Goal: Obtain resource: Obtain resource

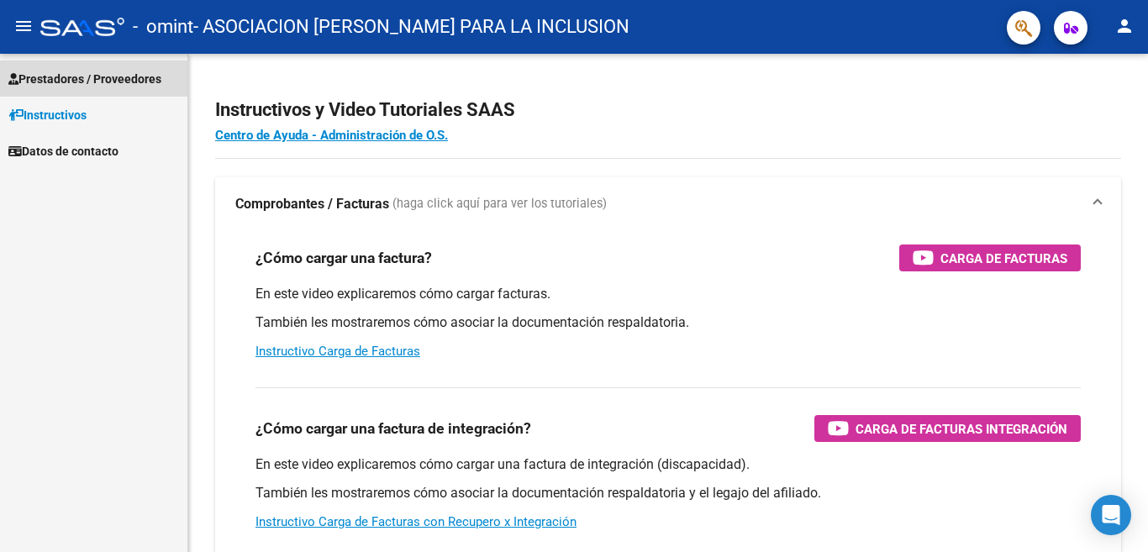
click at [92, 71] on span "Prestadores / Proveedores" at bounding box center [84, 79] width 153 height 18
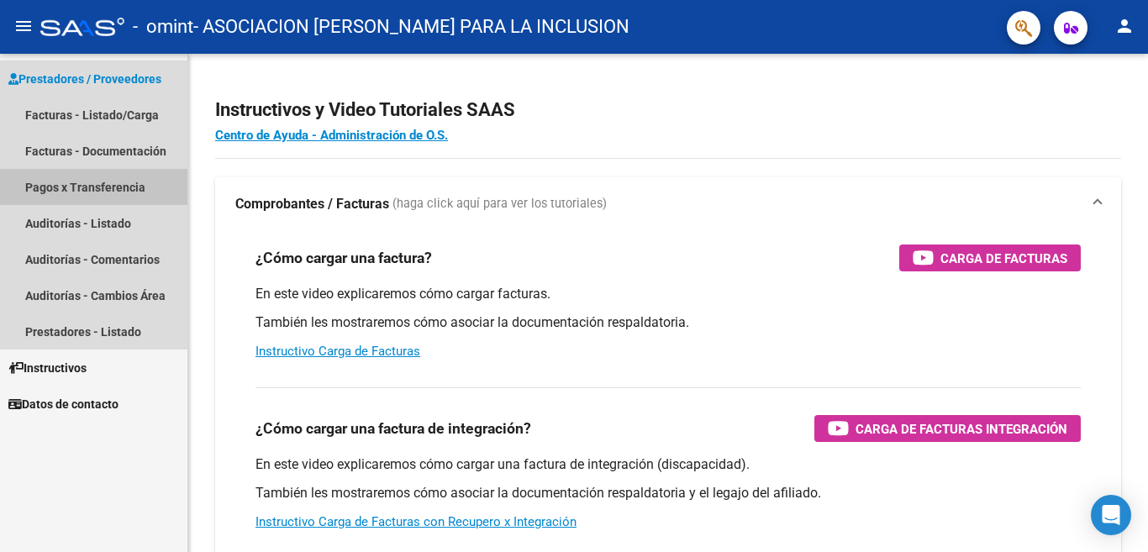
click at [118, 184] on link "Pagos x Transferencia" at bounding box center [93, 187] width 187 height 36
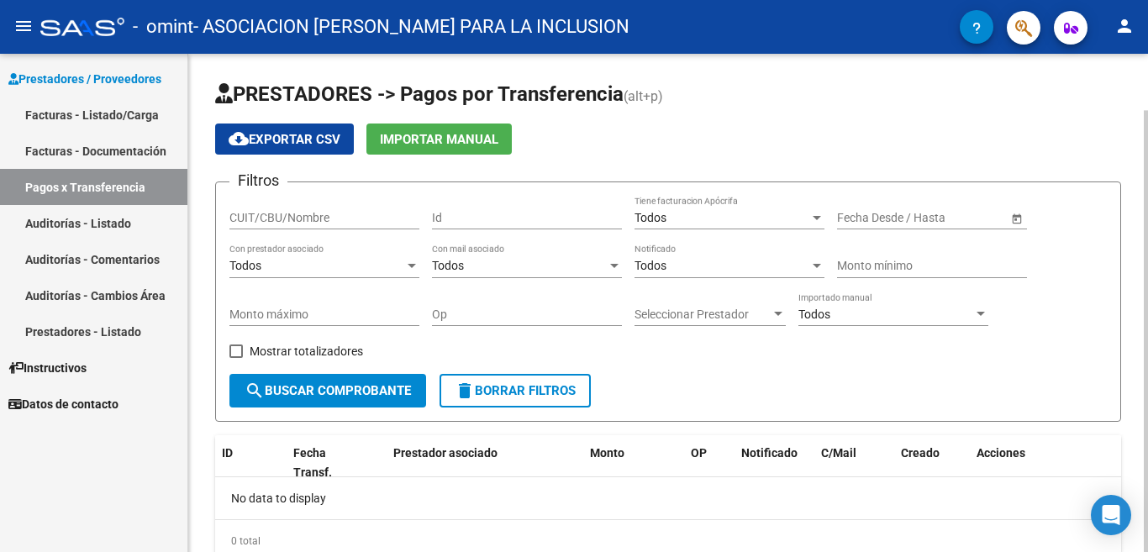
click at [1018, 218] on span "Open calendar" at bounding box center [1017, 218] width 40 height 40
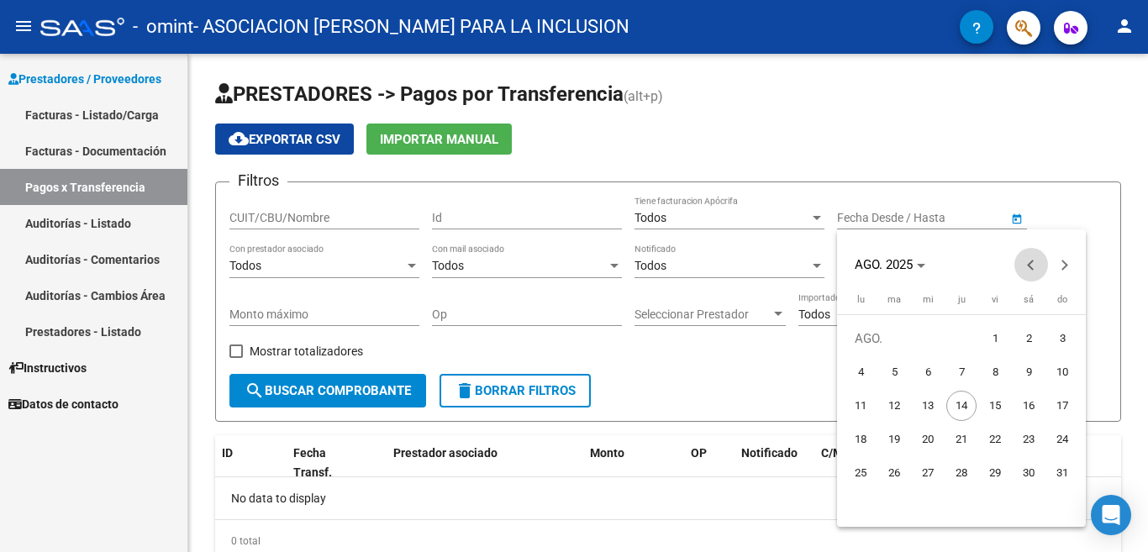
click at [1027, 263] on span "Previous month" at bounding box center [1032, 265] width 34 height 34
click at [1064, 337] on span "1" at bounding box center [1062, 339] width 30 height 30
type input "[DATE]"
click at [1059, 265] on button "Next month" at bounding box center [1065, 265] width 34 height 34
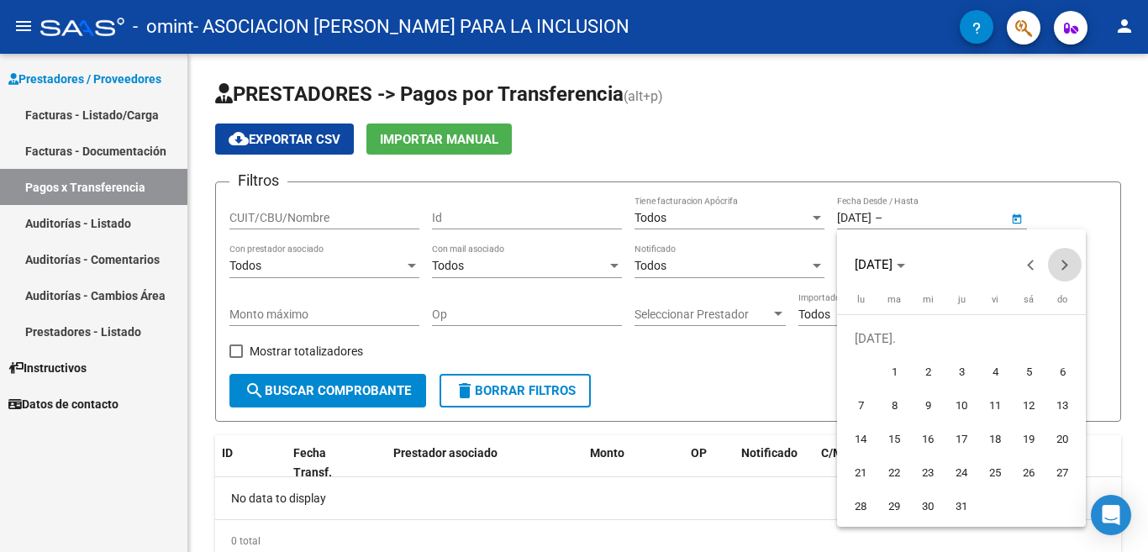
click at [1059, 265] on button "Next month" at bounding box center [1065, 265] width 34 height 34
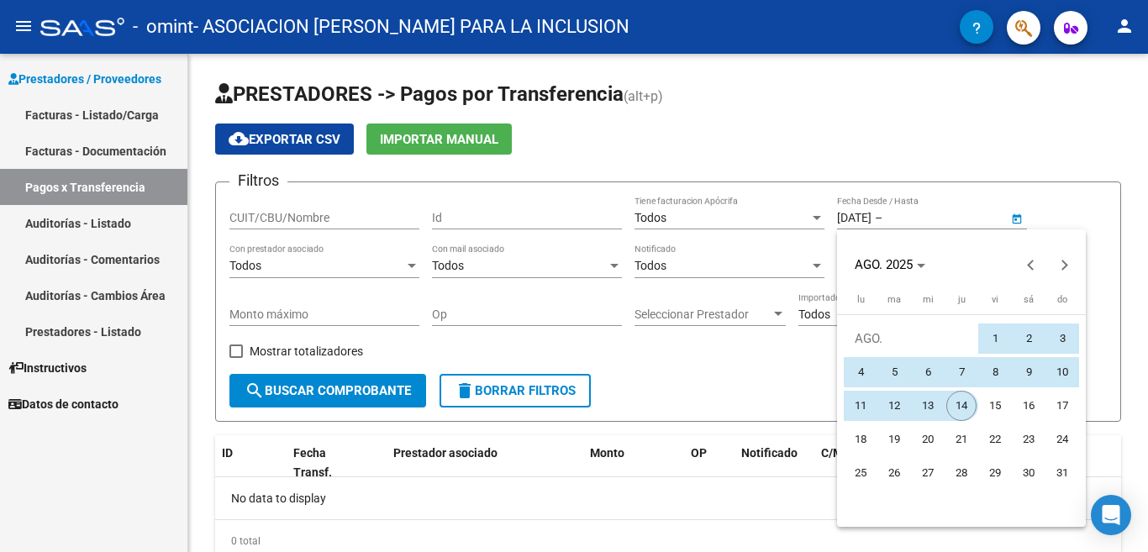
click at [953, 404] on span "14" at bounding box center [962, 406] width 30 height 30
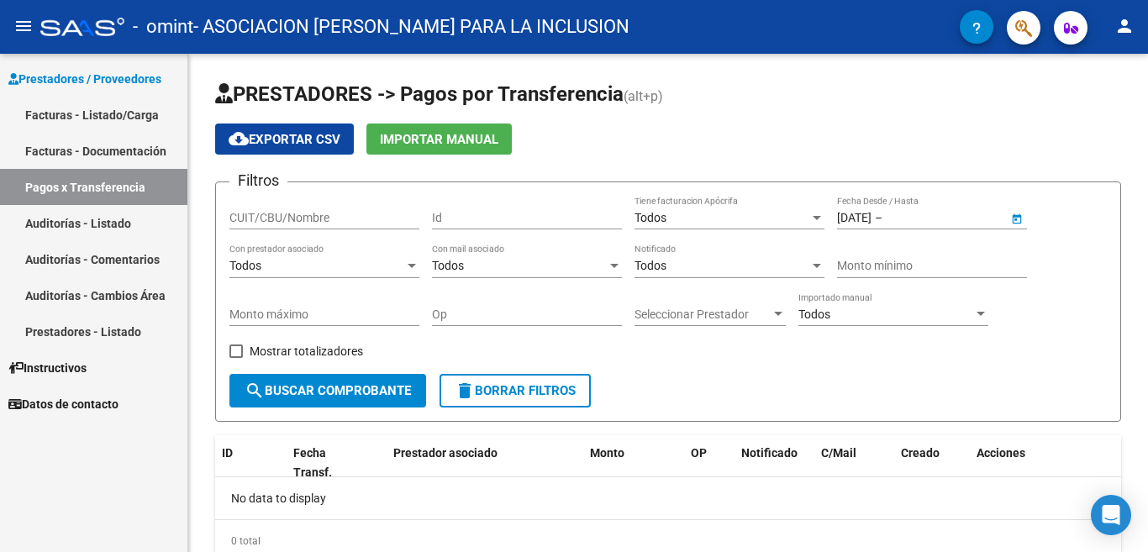
type input "[DATE]"
click at [349, 388] on span "search Buscar Comprobante" at bounding box center [328, 390] width 166 height 15
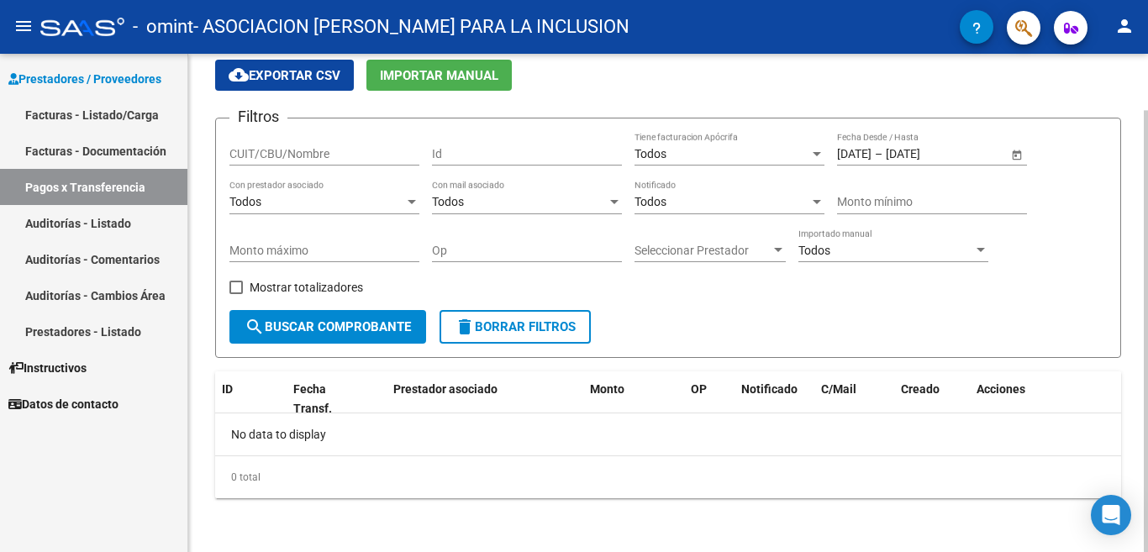
click at [1017, 155] on span "Open calendar" at bounding box center [1017, 155] width 40 height 40
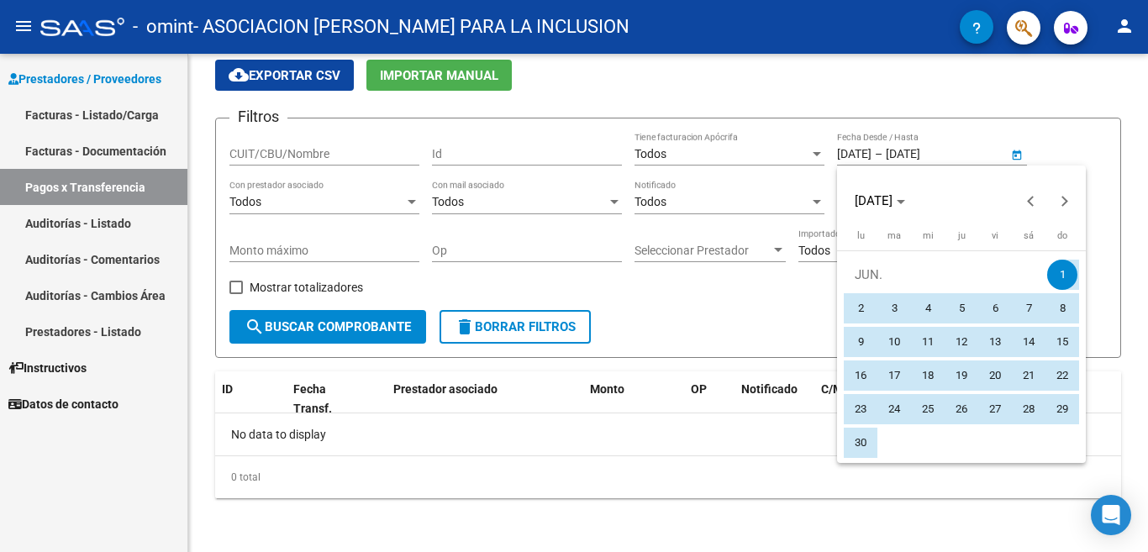
click at [979, 129] on div at bounding box center [574, 276] width 1148 height 552
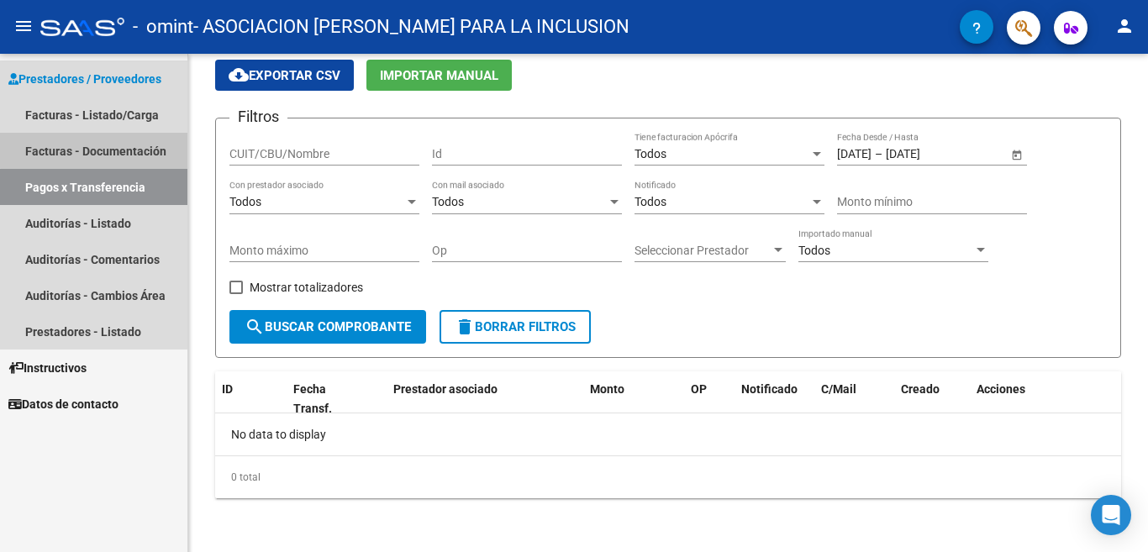
click at [119, 144] on link "Facturas - Documentación" at bounding box center [93, 151] width 187 height 36
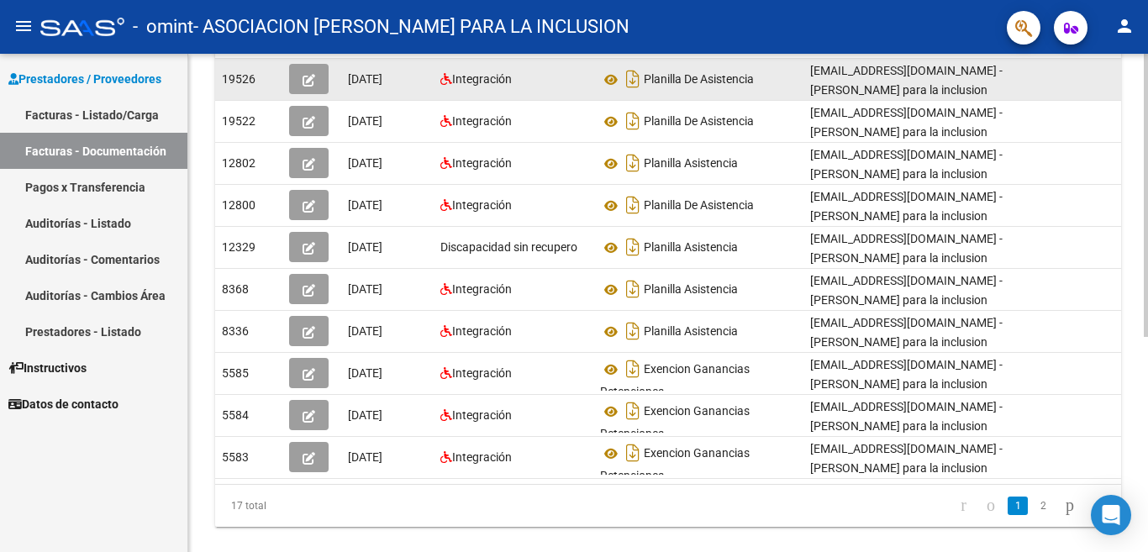
scroll to position [379, 0]
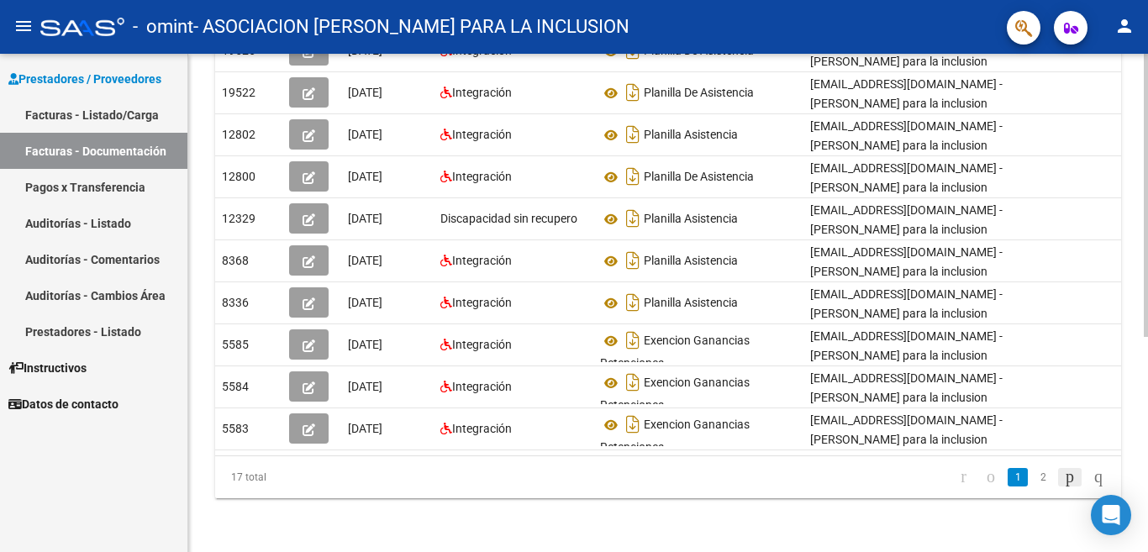
click at [1063, 476] on icon "go to next page" at bounding box center [1069, 477] width 13 height 20
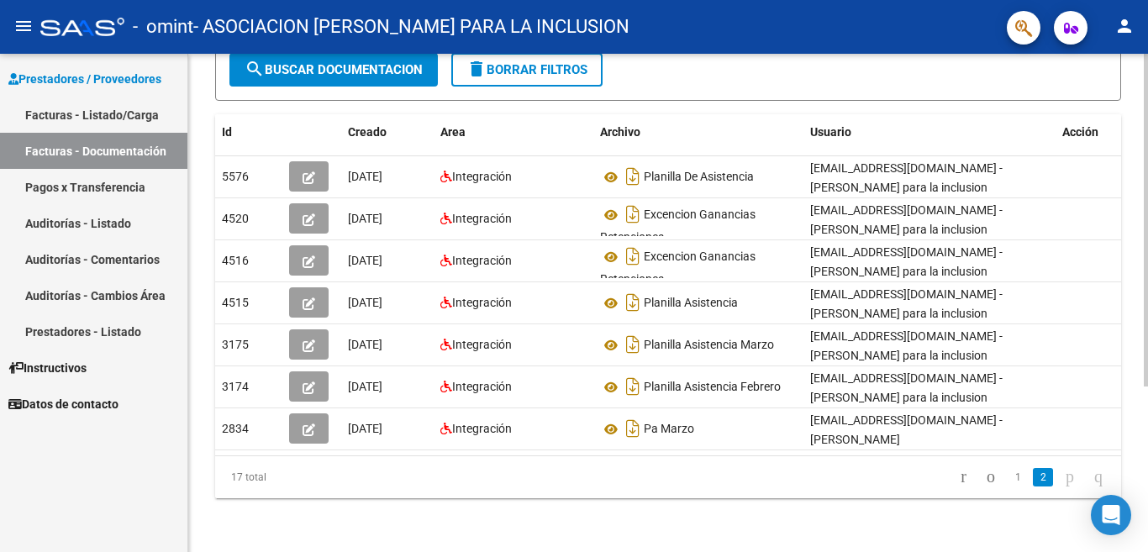
scroll to position [249, 0]
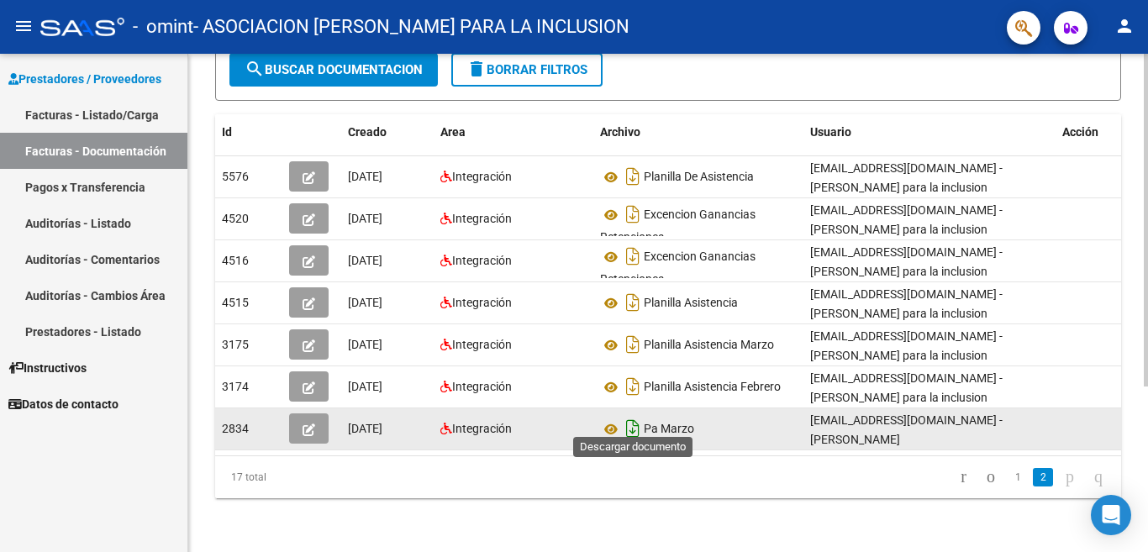
click at [632, 415] on icon "Descargar documento" at bounding box center [633, 428] width 22 height 27
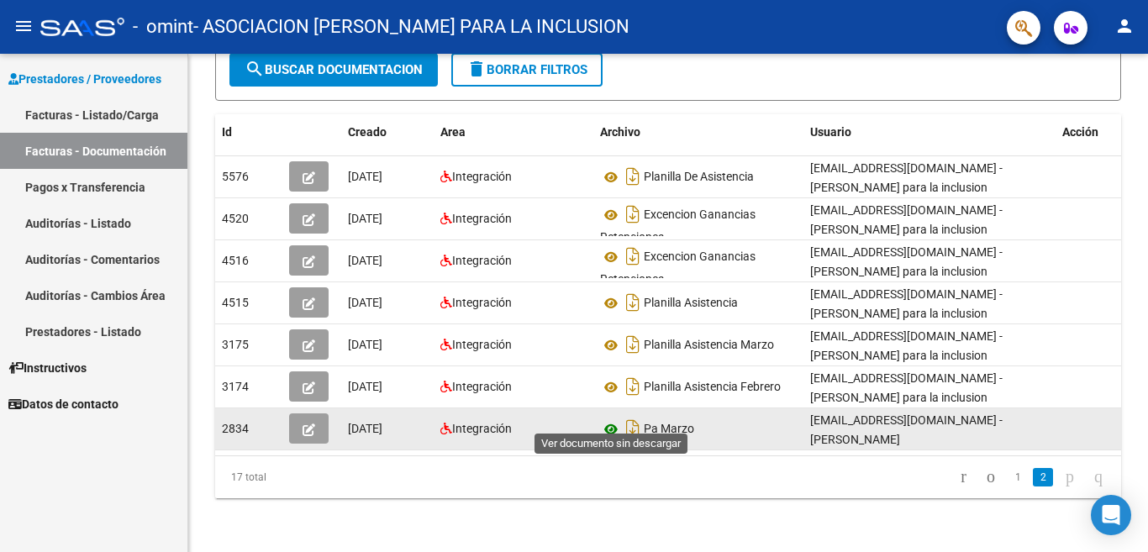
click at [606, 420] on icon at bounding box center [611, 430] width 22 height 20
click at [308, 424] on icon "button" at bounding box center [309, 430] width 13 height 13
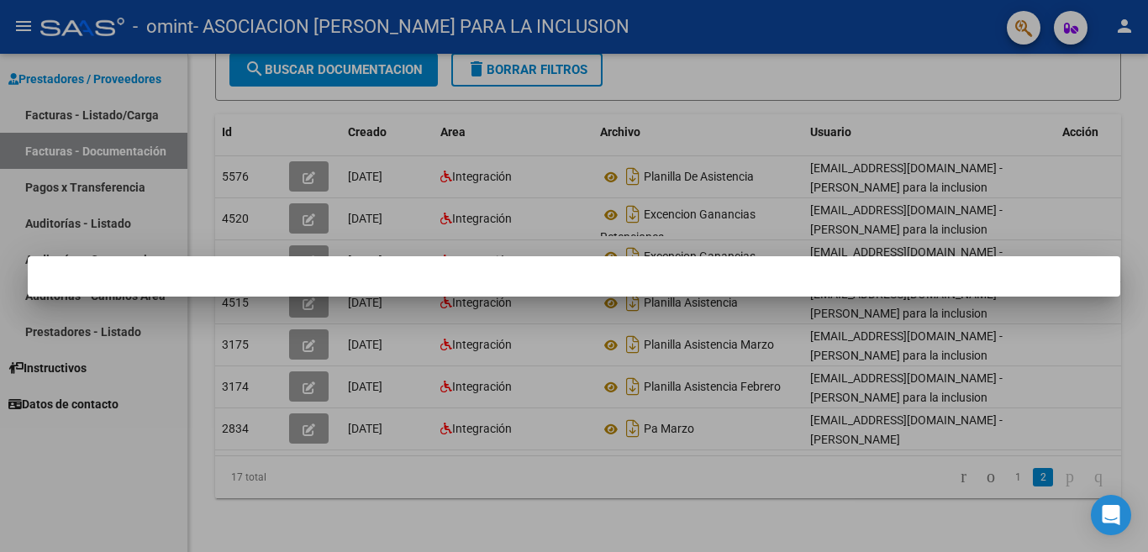
click at [366, 278] on mat-dialog-container at bounding box center [574, 276] width 1093 height 40
click at [397, 278] on mat-dialog-container at bounding box center [574, 276] width 1093 height 40
click at [342, 274] on mat-dialog-container at bounding box center [574, 276] width 1093 height 40
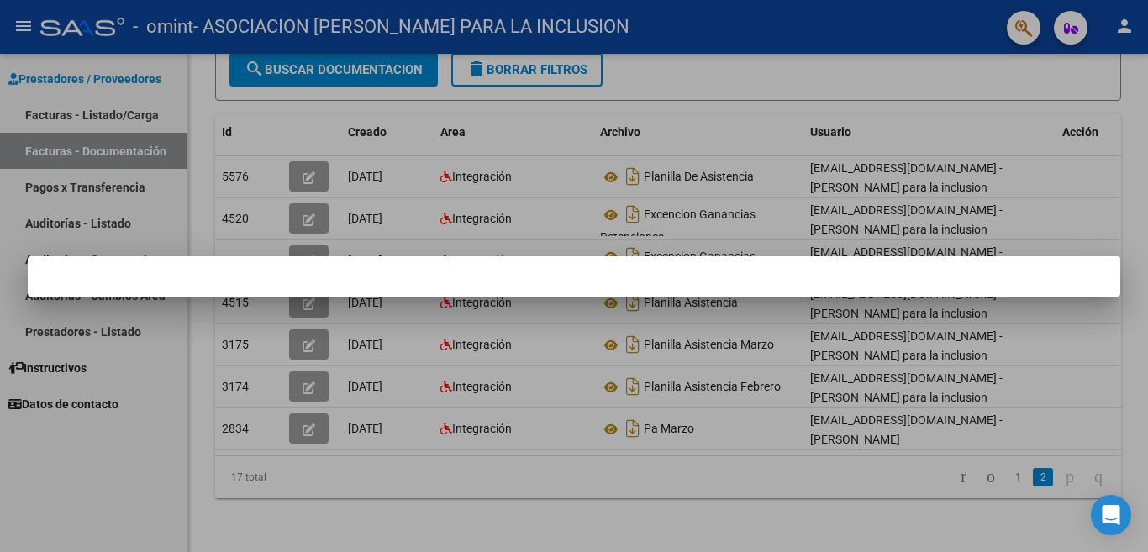
click at [293, 354] on div at bounding box center [574, 276] width 1148 height 552
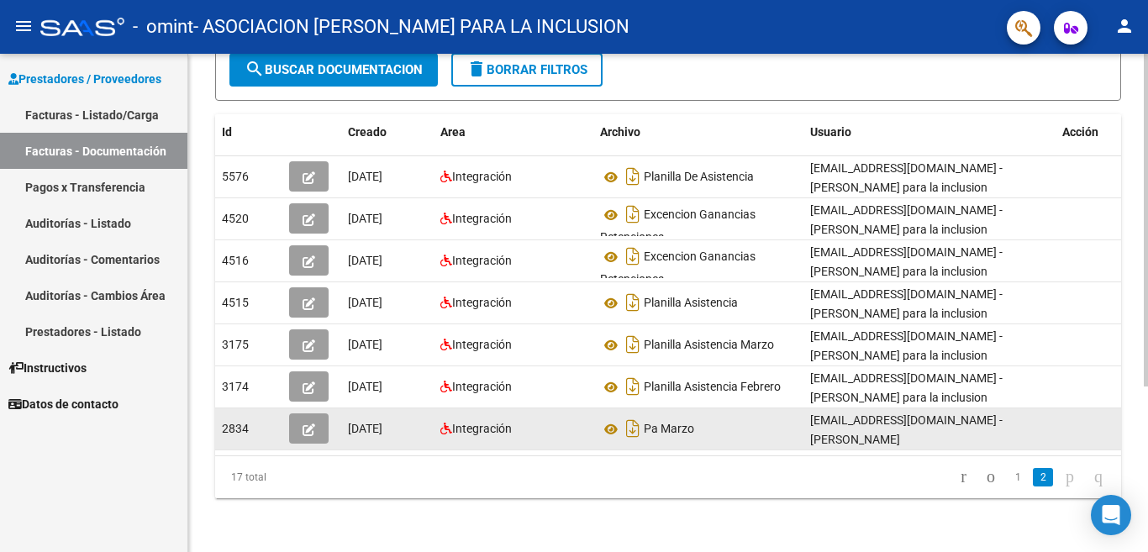
click at [306, 424] on icon "button" at bounding box center [309, 430] width 13 height 13
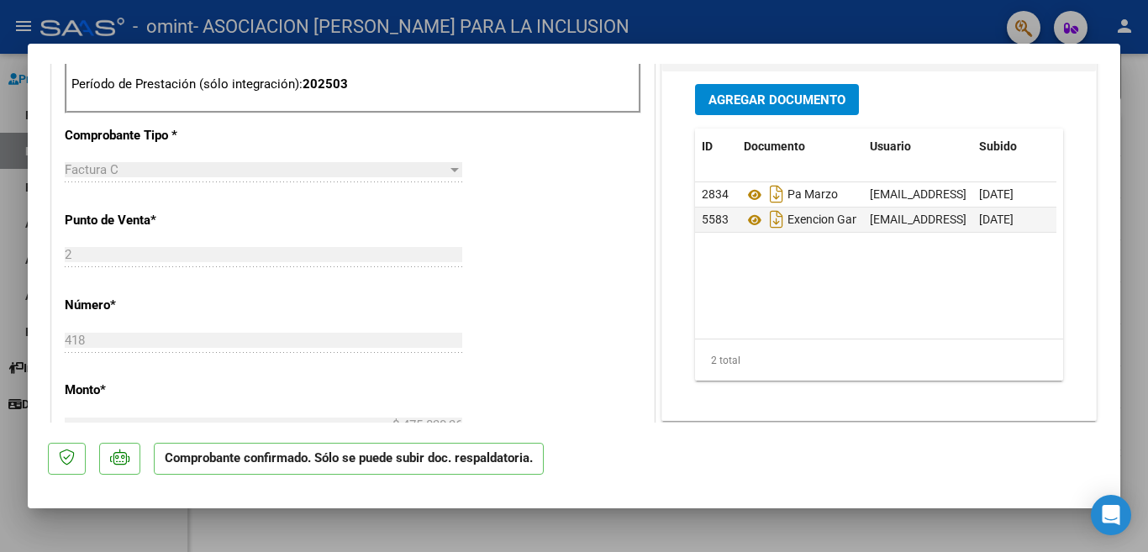
scroll to position [725, 0]
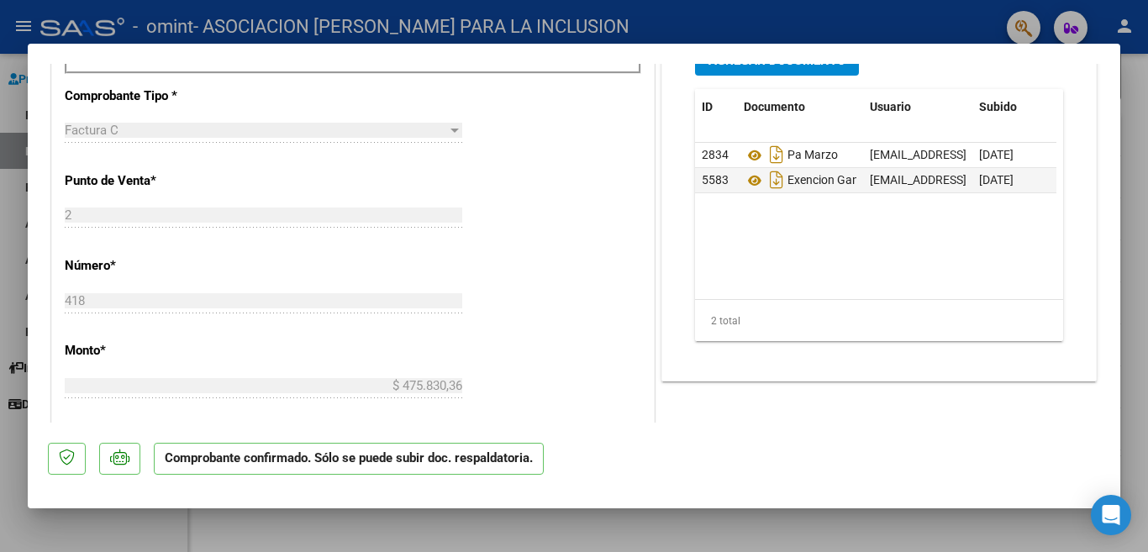
click at [984, 28] on div at bounding box center [574, 276] width 1148 height 552
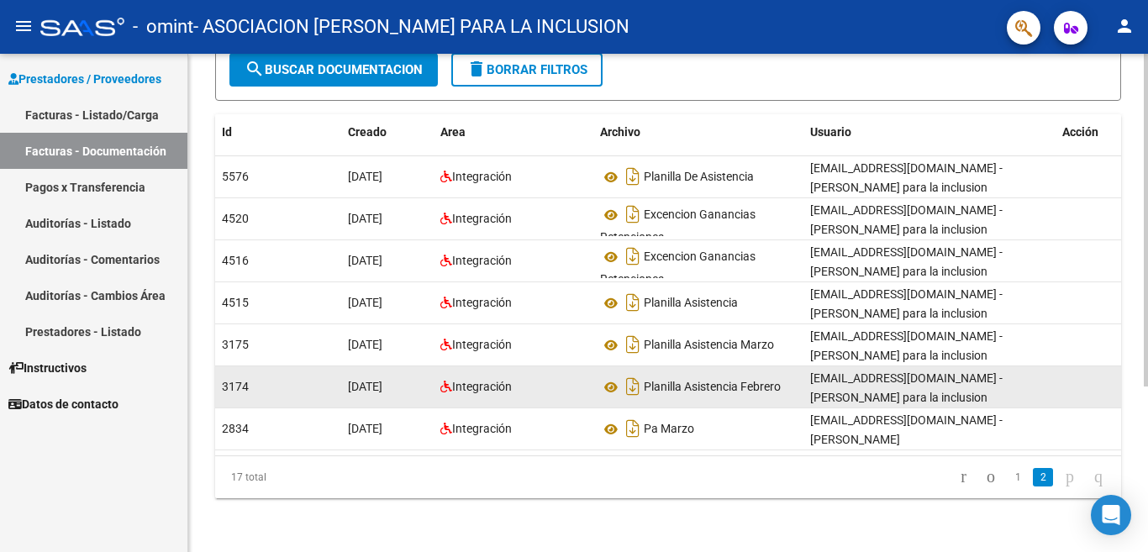
scroll to position [249, 0]
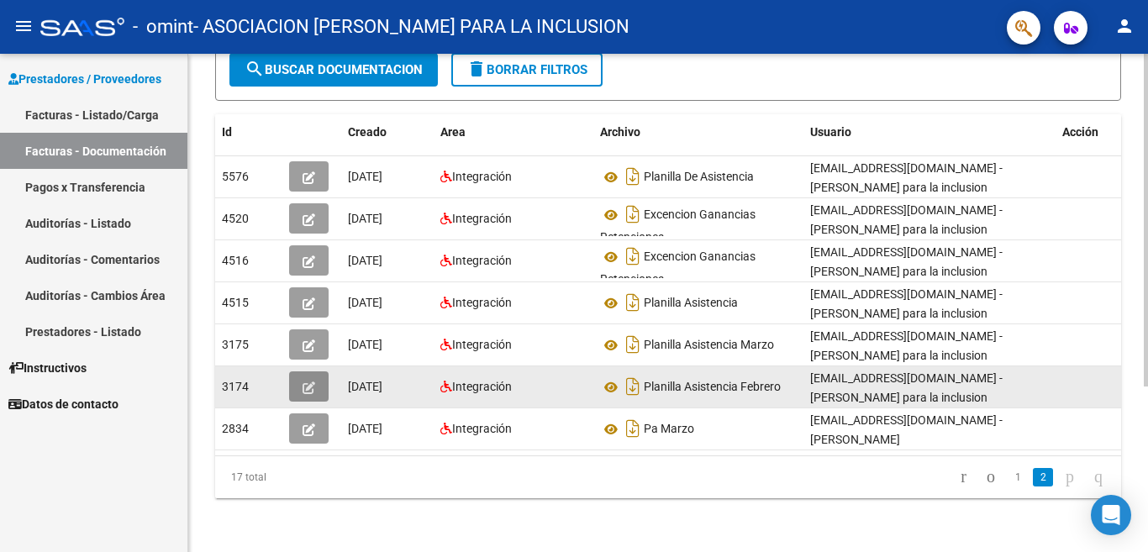
click at [311, 382] on icon "button" at bounding box center [309, 388] width 13 height 13
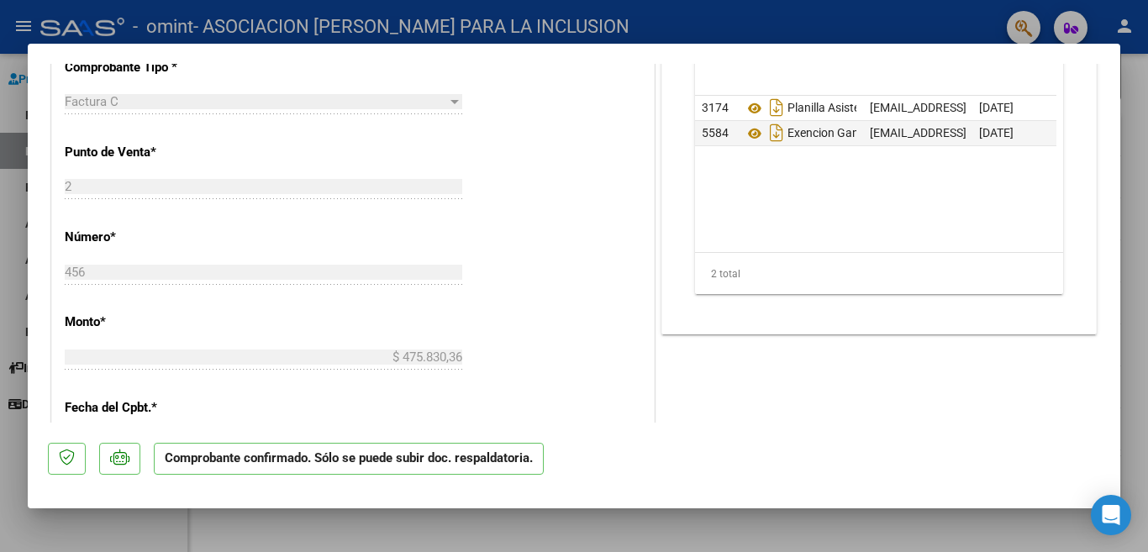
scroll to position [764, 0]
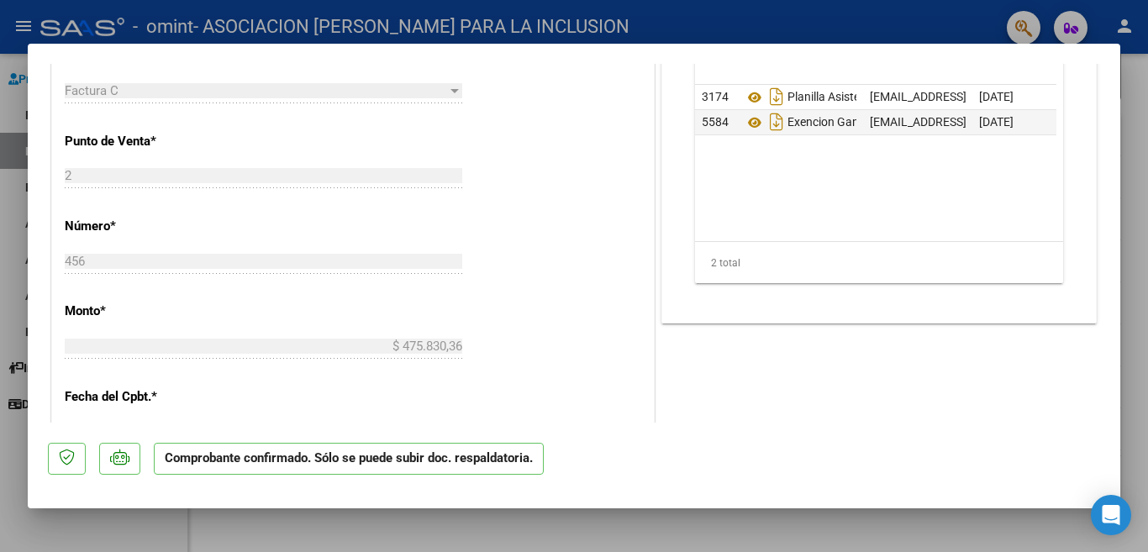
click at [6, 286] on div at bounding box center [574, 276] width 1148 height 552
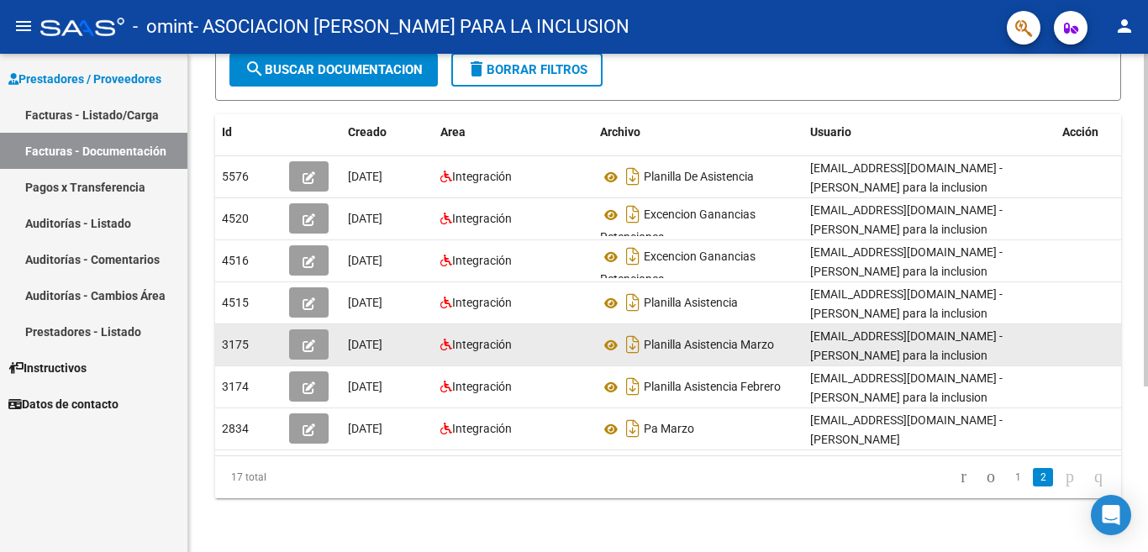
scroll to position [249, 0]
click at [305, 340] on icon "button" at bounding box center [309, 346] width 13 height 13
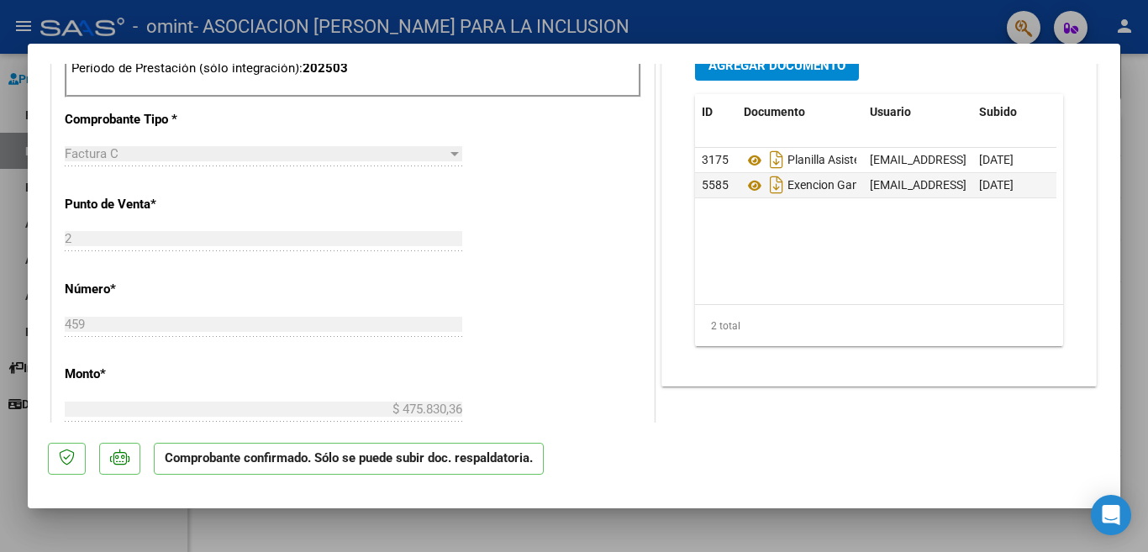
scroll to position [729, 0]
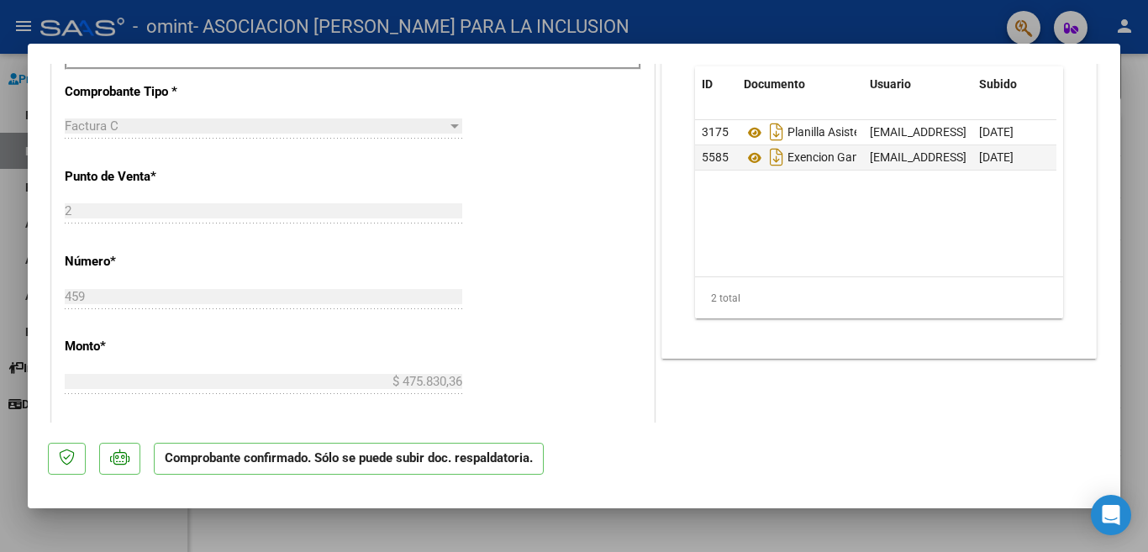
click at [0, 270] on div at bounding box center [574, 276] width 1148 height 552
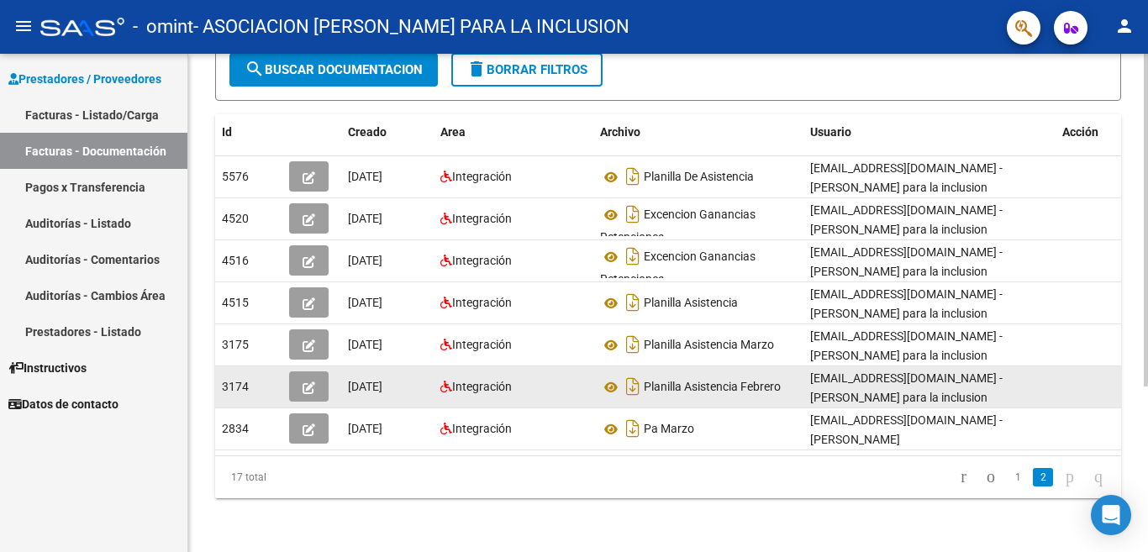
scroll to position [249, 0]
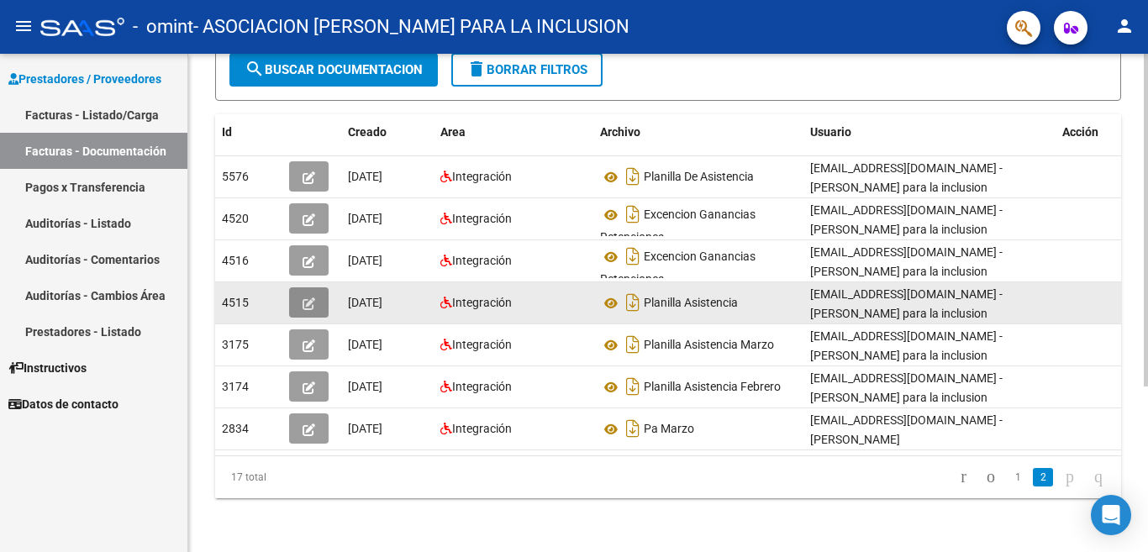
click at [314, 298] on icon "button" at bounding box center [309, 304] width 13 height 13
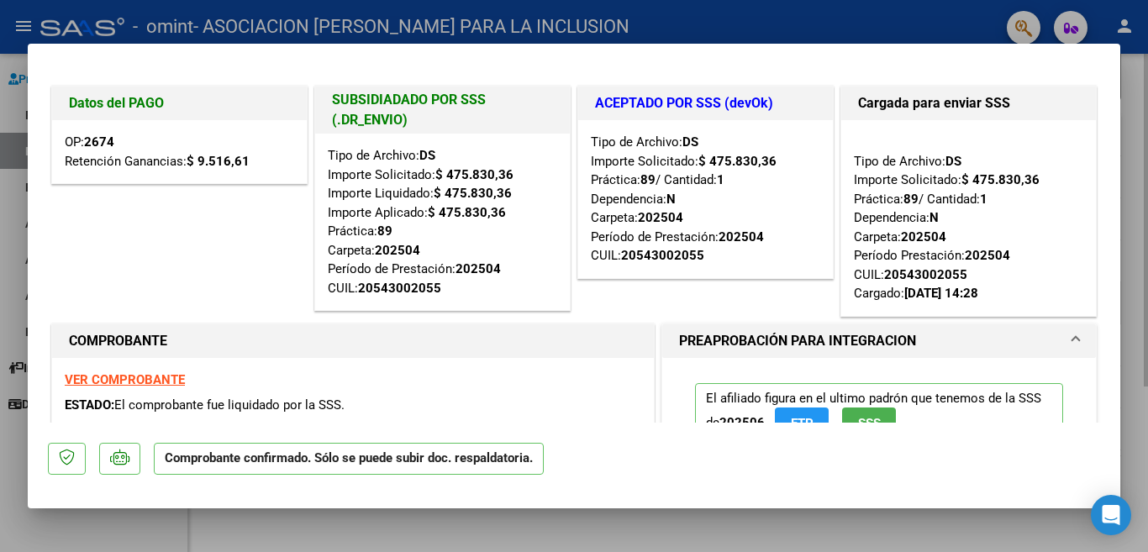
click at [323, 284] on div "Tipo de Archivo: DS Importe Solicitado: $ 475.830,36 Importe Liquidado: $ 475.8…" at bounding box center [442, 222] width 255 height 177
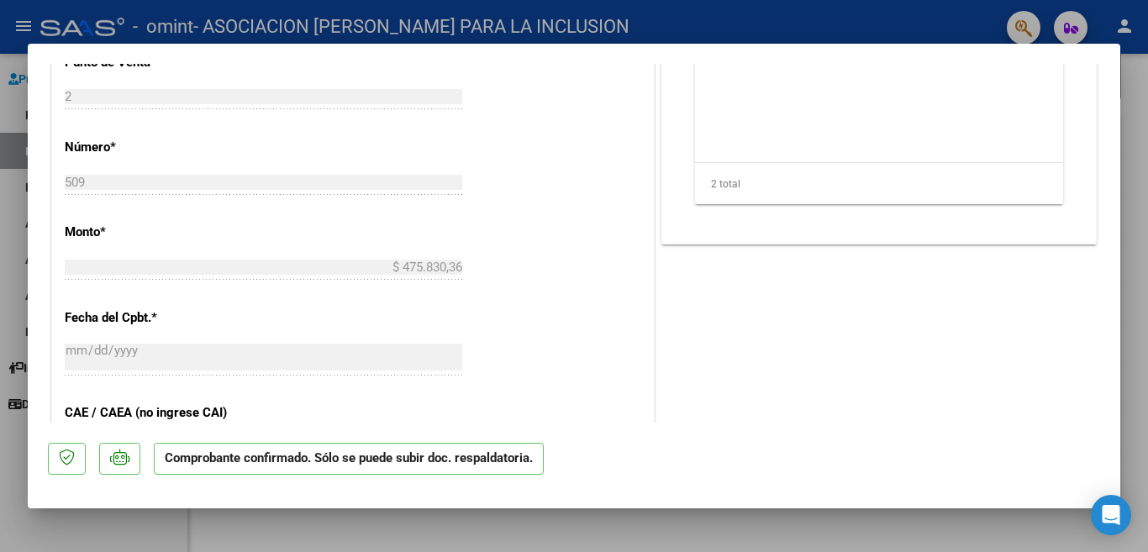
scroll to position [831, 0]
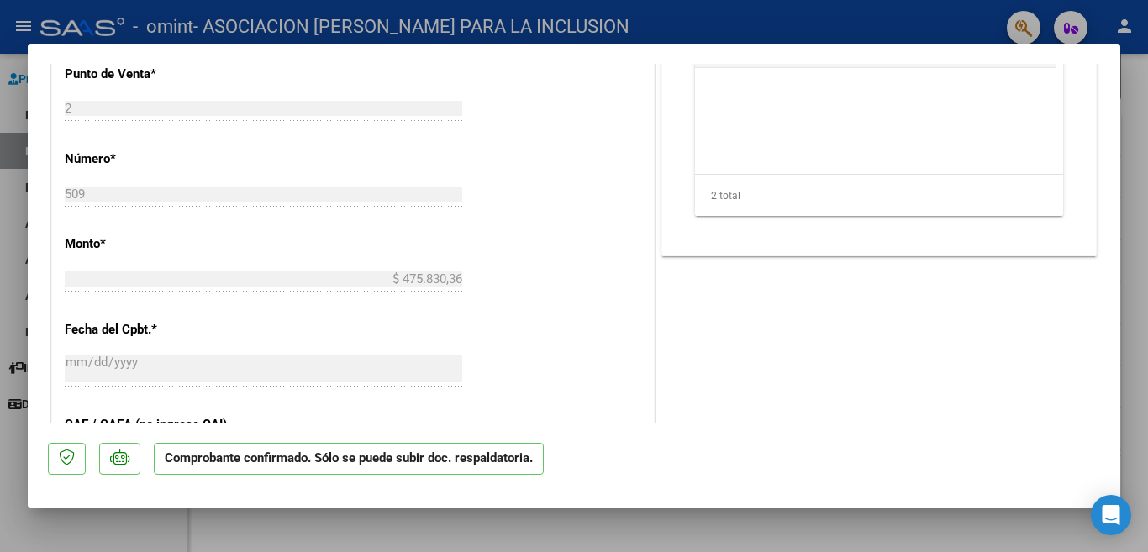
click at [3, 257] on div at bounding box center [574, 276] width 1148 height 552
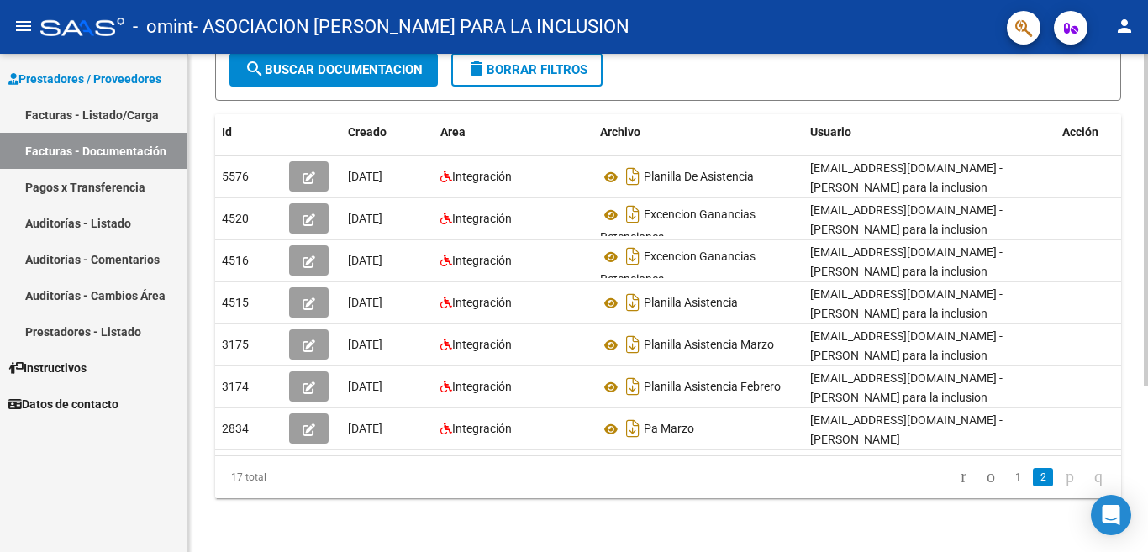
scroll to position [249, 0]
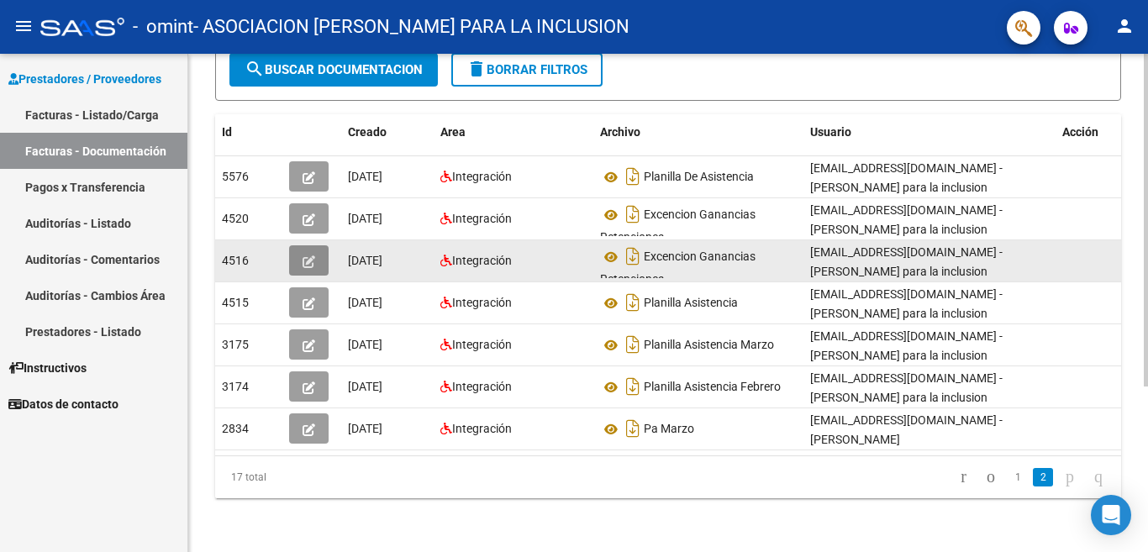
click at [309, 253] on span "button" at bounding box center [309, 260] width 13 height 15
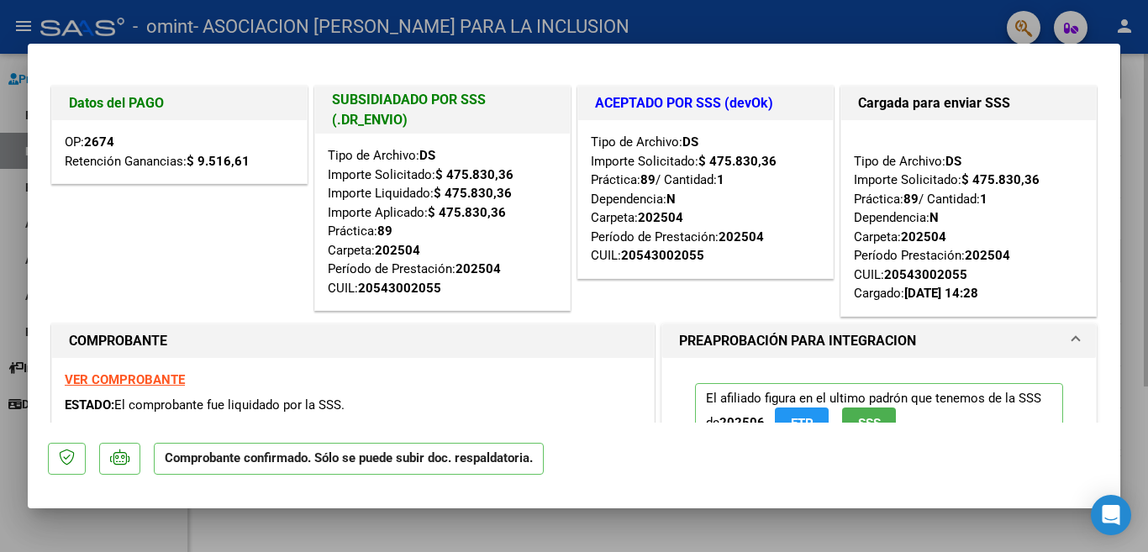
click at [319, 276] on div "Tipo de Archivo: DS Importe Solicitado: $ 475.830,36 Importe Liquidado: $ 475.8…" at bounding box center [442, 222] width 255 height 177
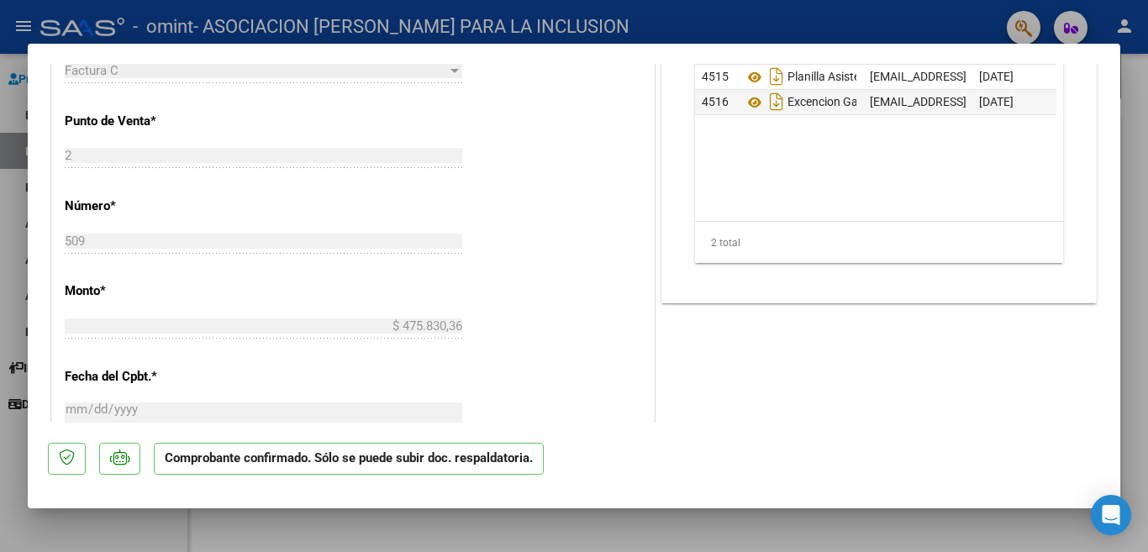
scroll to position [793, 0]
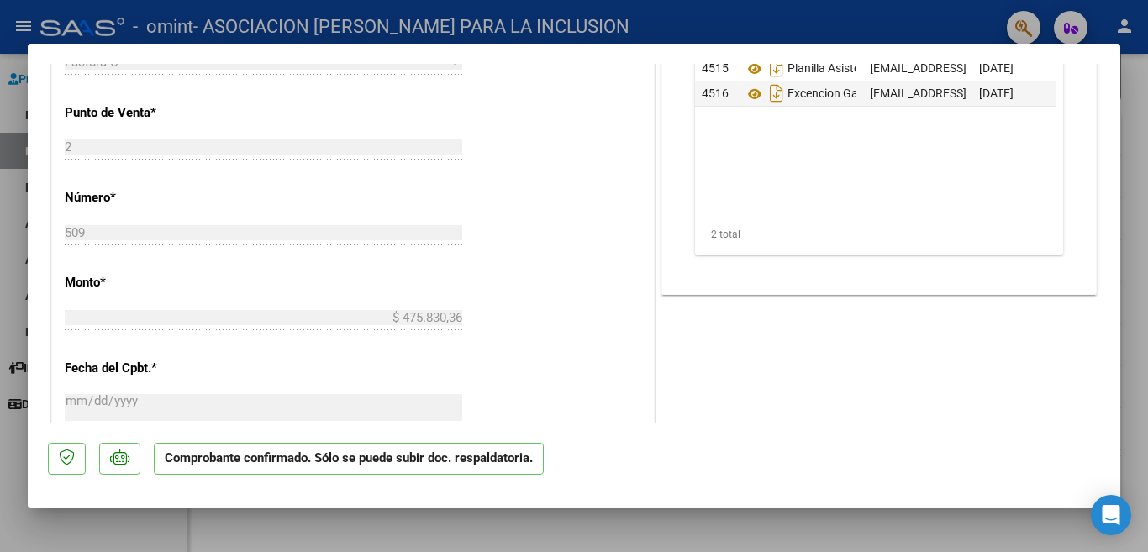
click at [12, 255] on div at bounding box center [574, 276] width 1148 height 552
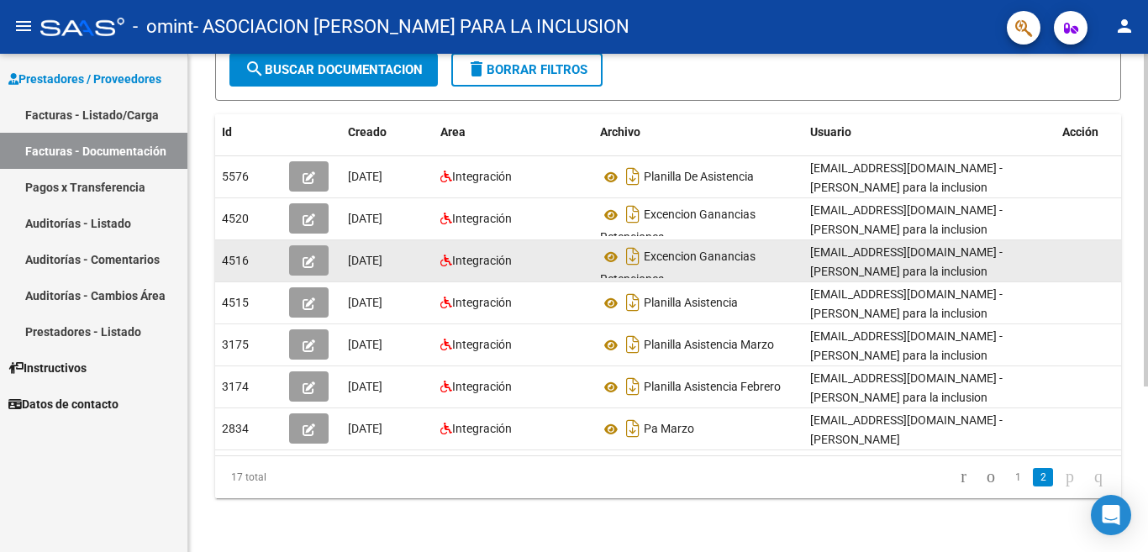
scroll to position [249, 0]
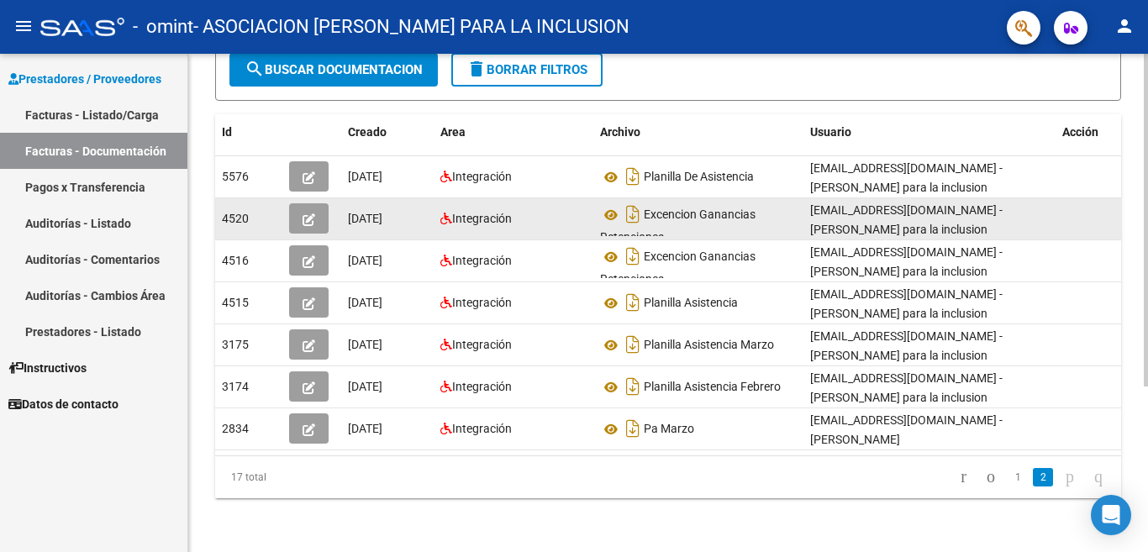
click at [305, 214] on icon "button" at bounding box center [309, 220] width 13 height 13
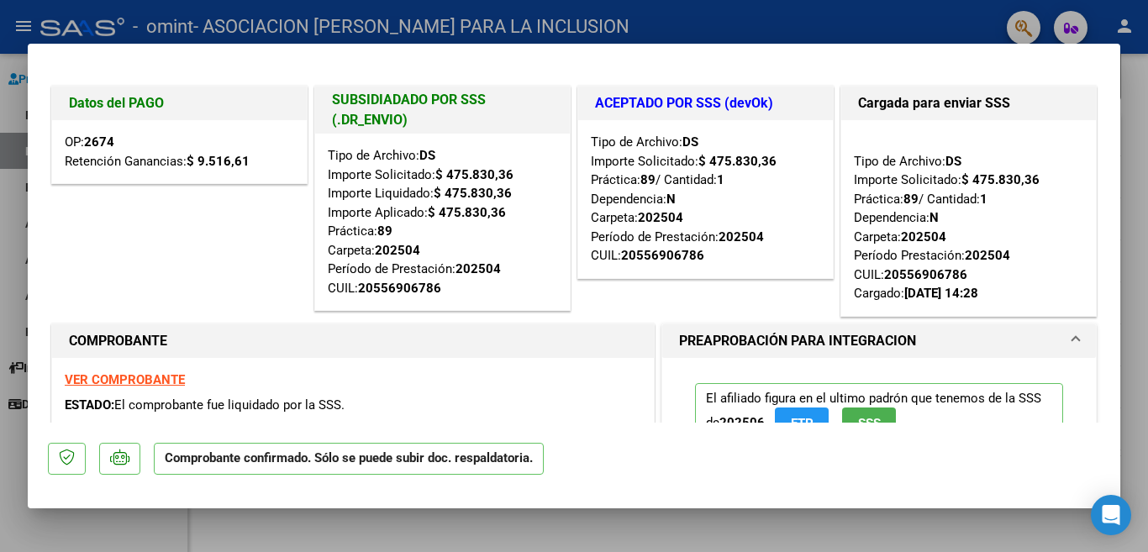
click at [860, 272] on div "Tipo de Archivo: DS Importe Solicitado: $ 475.830,36 Práctica: 89 / Cantidad: 1…" at bounding box center [969, 218] width 230 height 171
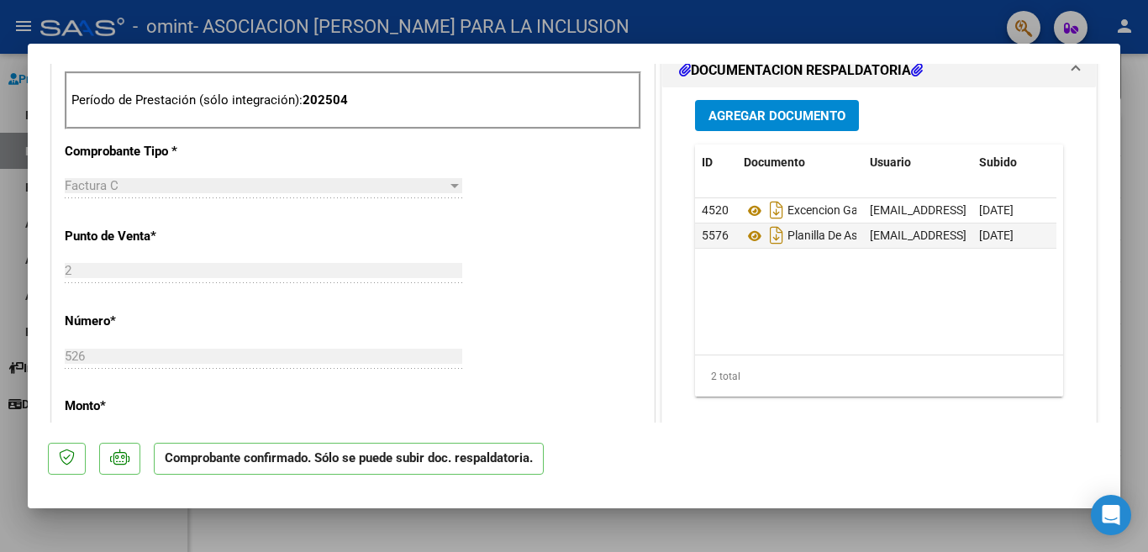
scroll to position [693, 0]
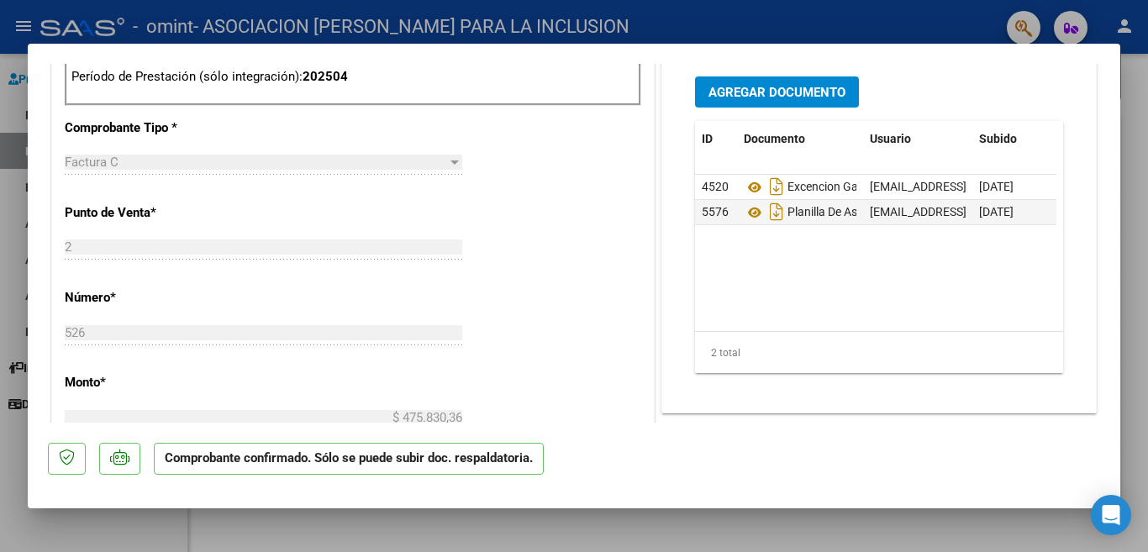
click at [8, 214] on div at bounding box center [574, 276] width 1148 height 552
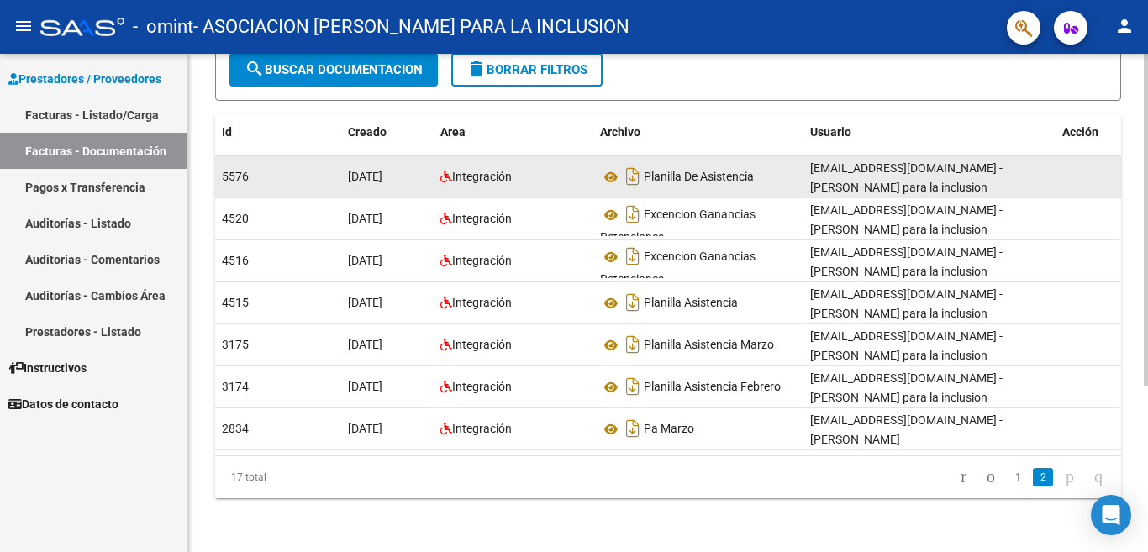
scroll to position [249, 0]
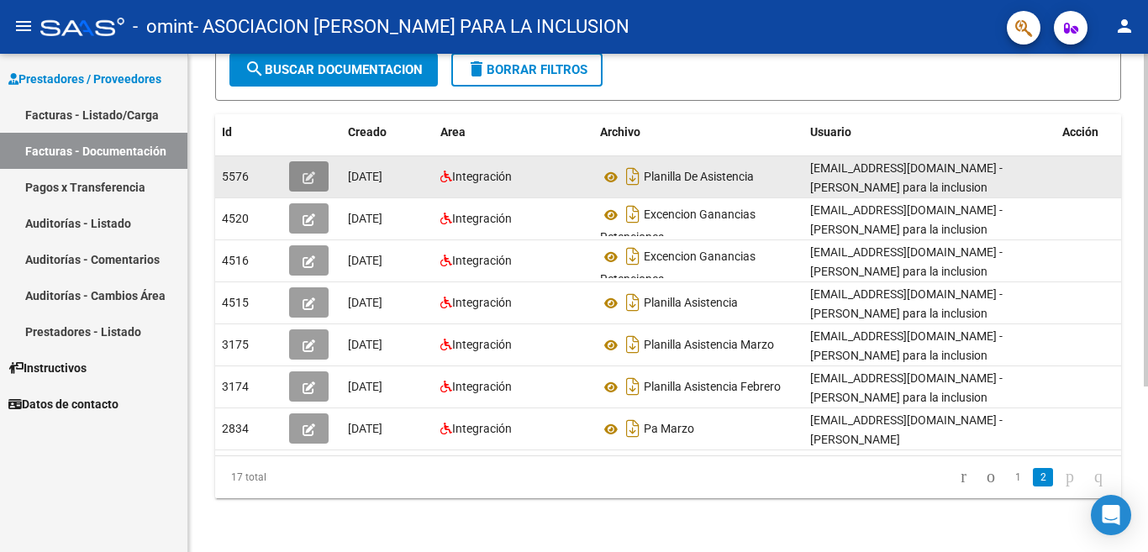
click at [303, 172] on icon "button" at bounding box center [309, 178] width 13 height 13
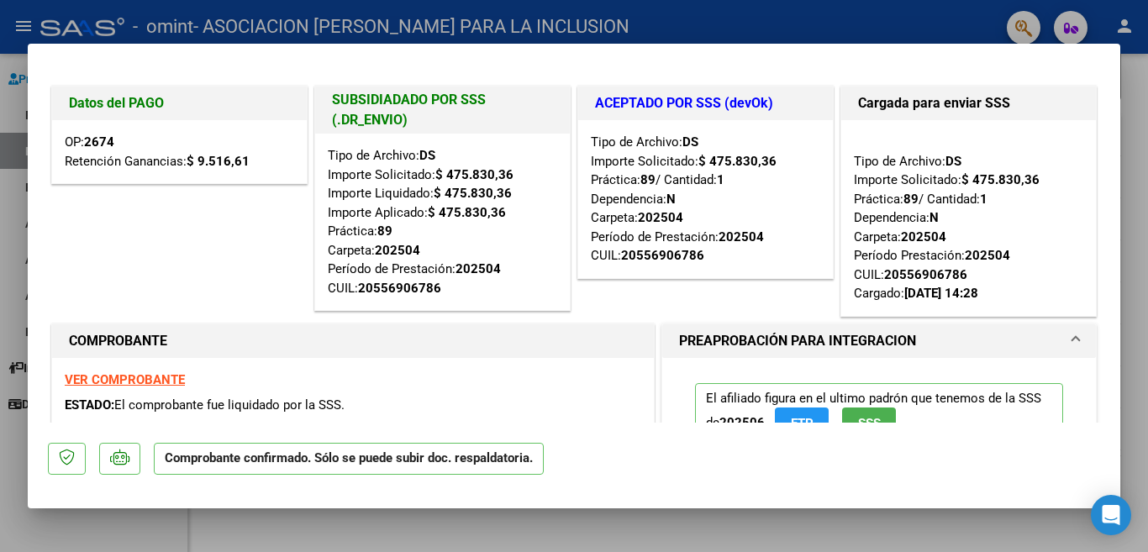
click at [763, 272] on div "Tipo de Archivo: DS Importe Solicitado: $ 475.830,36 Práctica: 89 / Cantidad: 1…" at bounding box center [705, 199] width 255 height 158
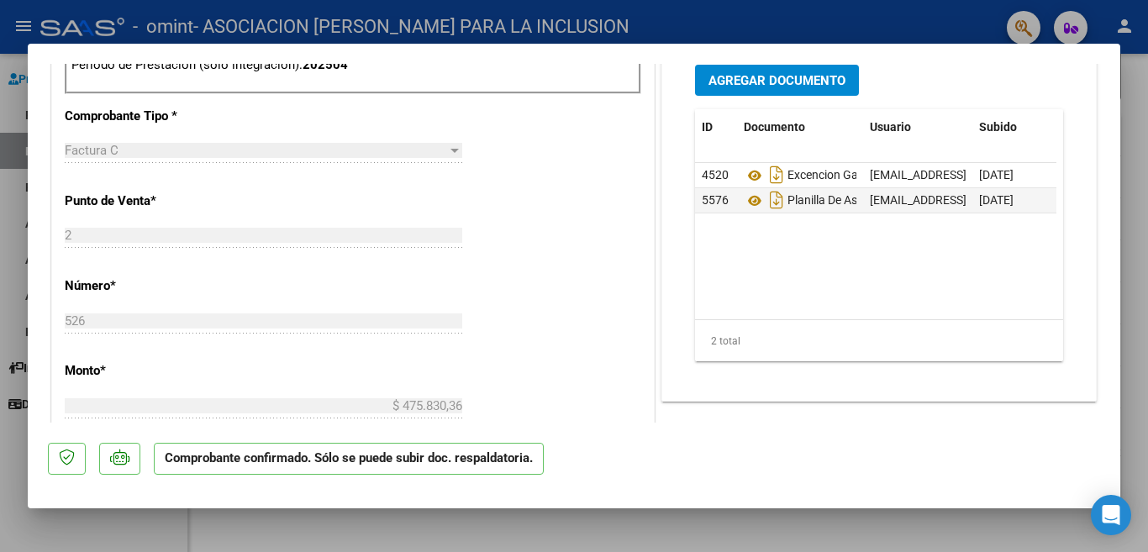
scroll to position [796, 0]
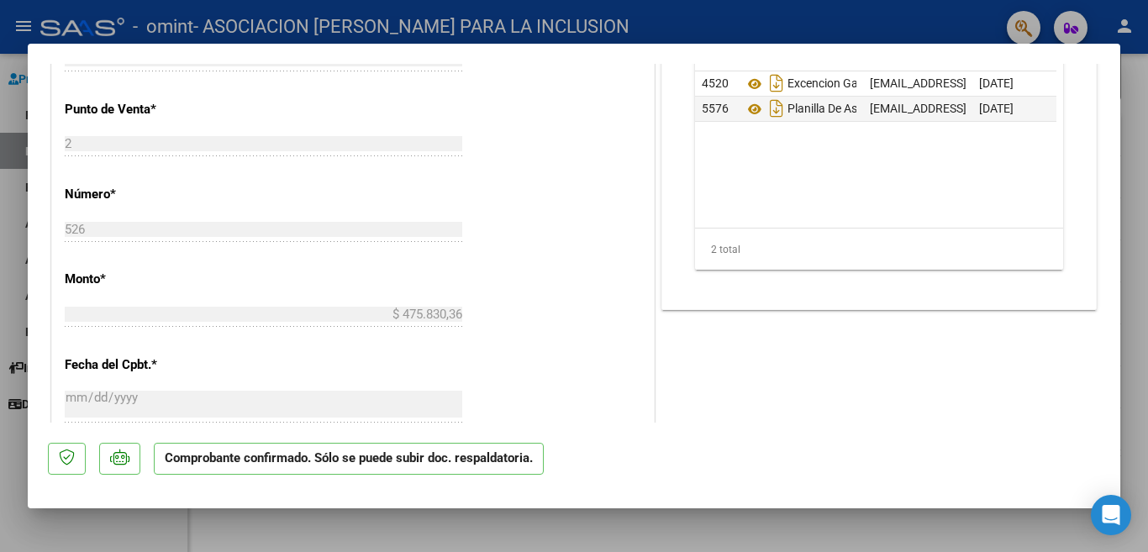
click at [8, 218] on div at bounding box center [574, 276] width 1148 height 552
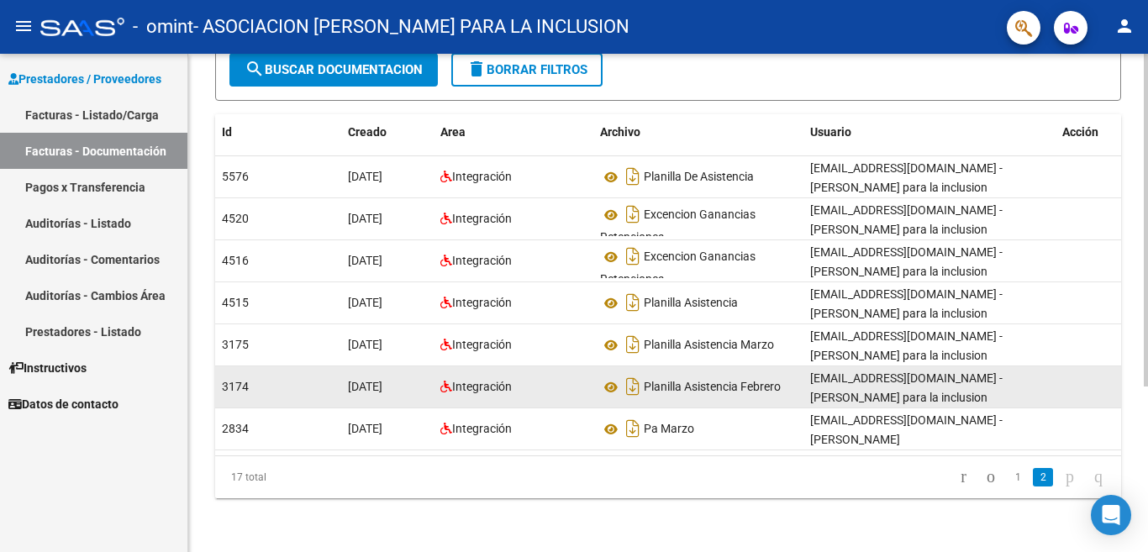
scroll to position [249, 0]
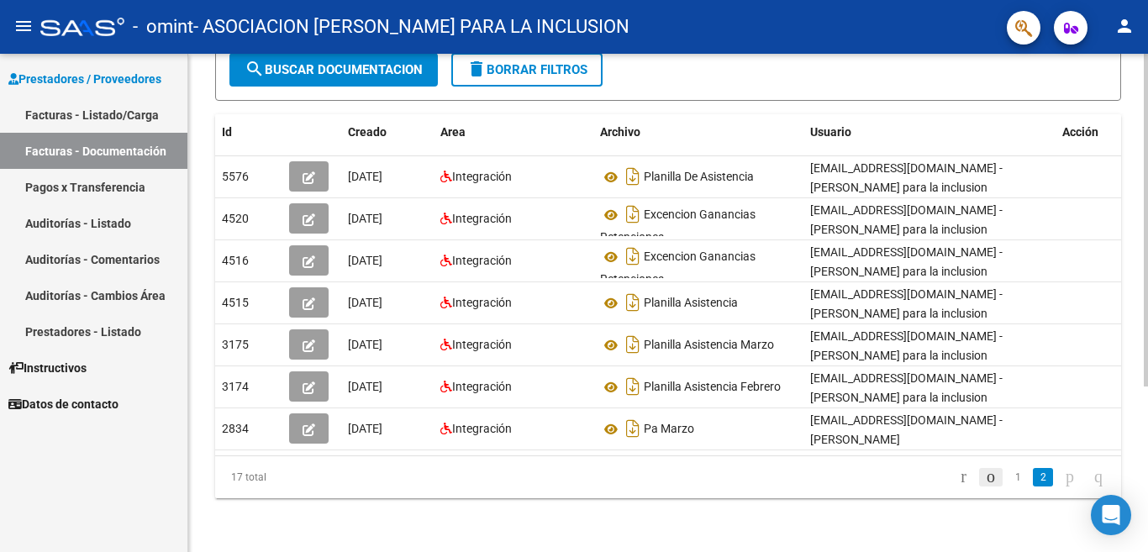
click at [984, 476] on icon "go to previous page" at bounding box center [990, 477] width 13 height 20
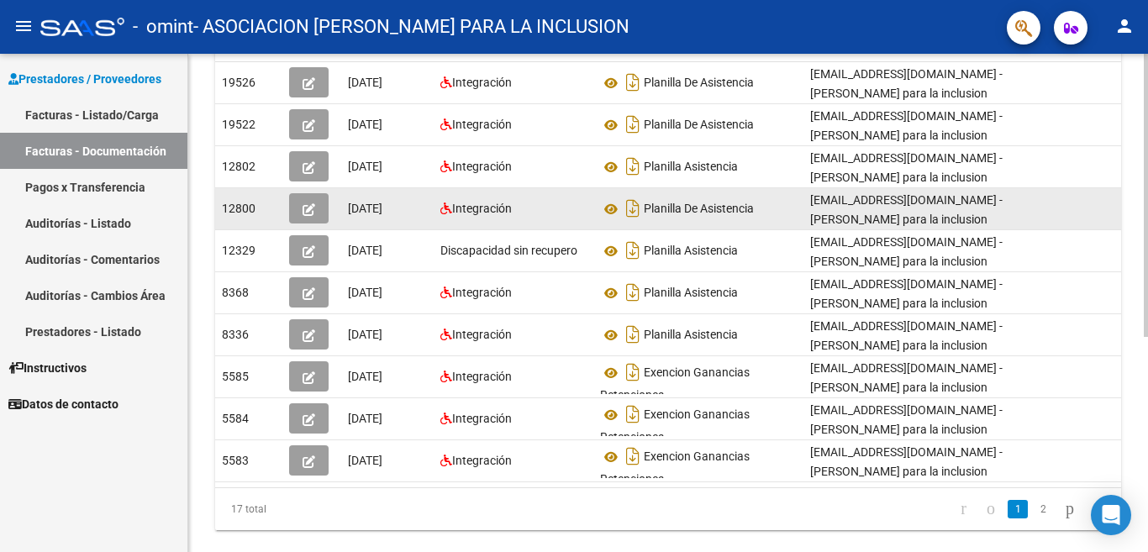
scroll to position [379, 0]
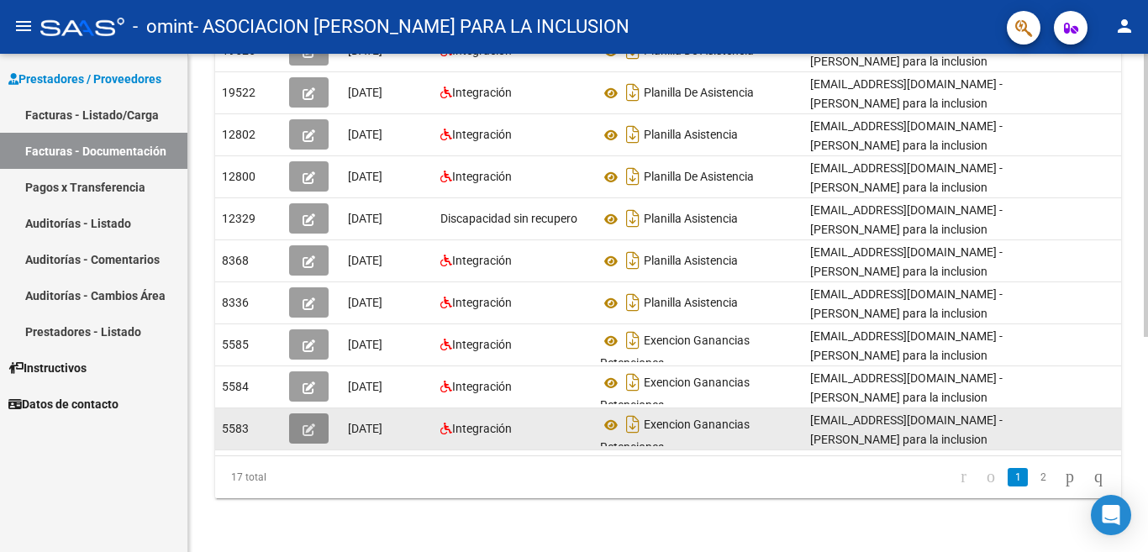
click at [301, 415] on button "button" at bounding box center [309, 429] width 40 height 30
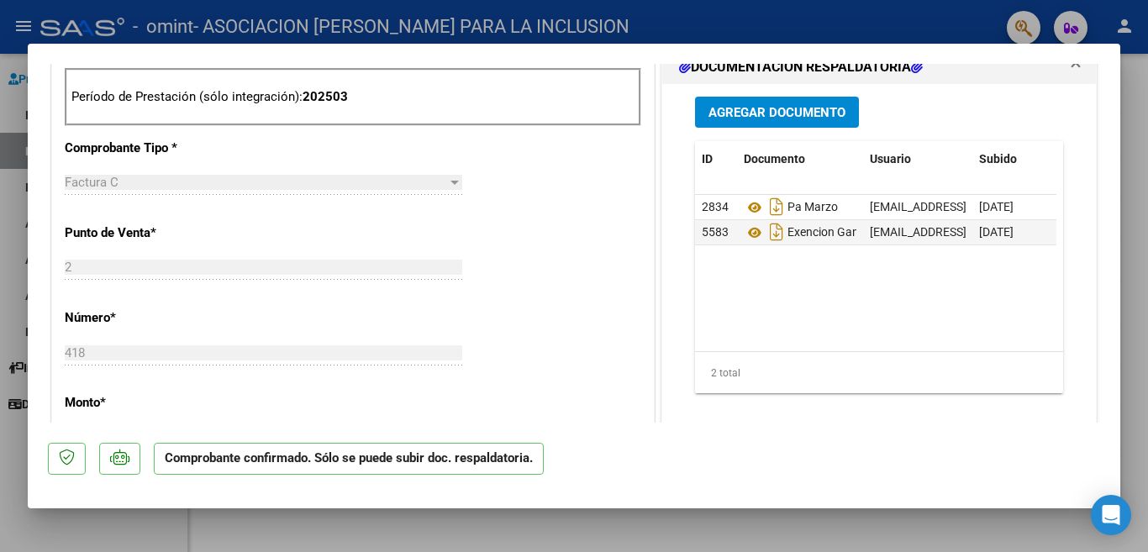
scroll to position [757, 0]
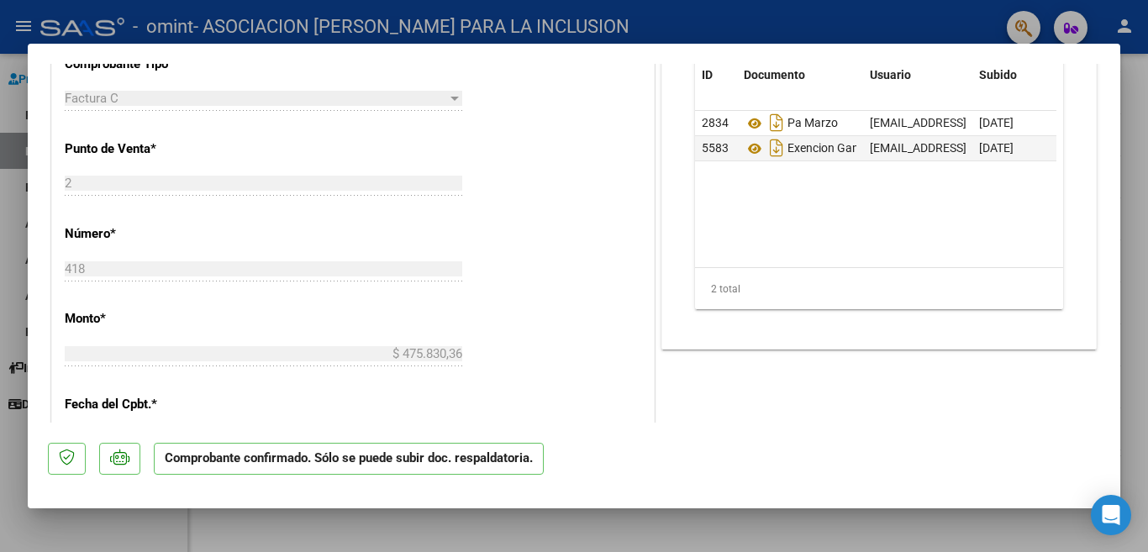
click at [4, 215] on div at bounding box center [574, 276] width 1148 height 552
type input "$ 0,00"
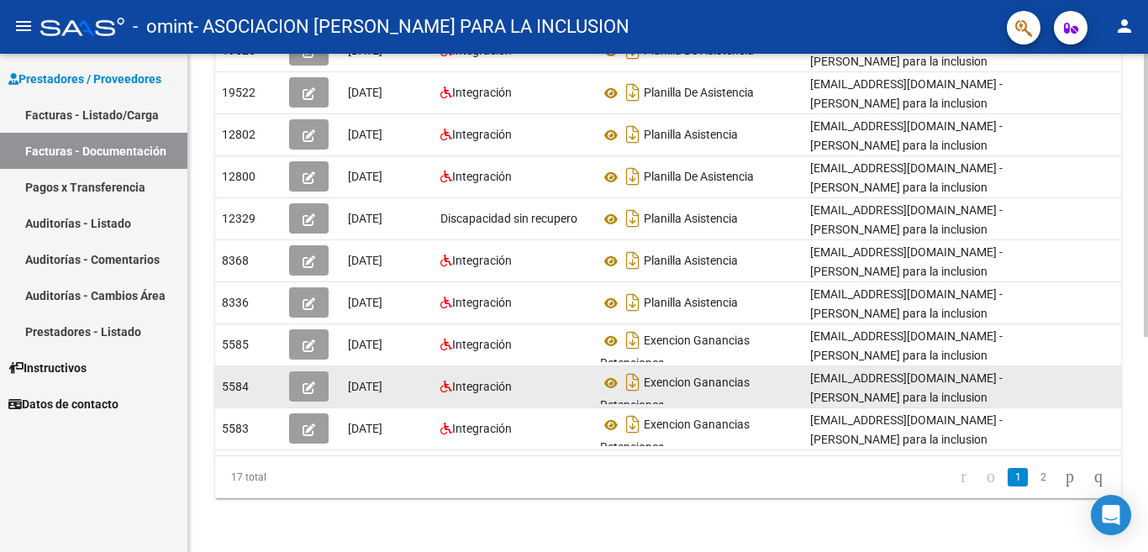
click at [305, 382] on icon "button" at bounding box center [309, 388] width 13 height 13
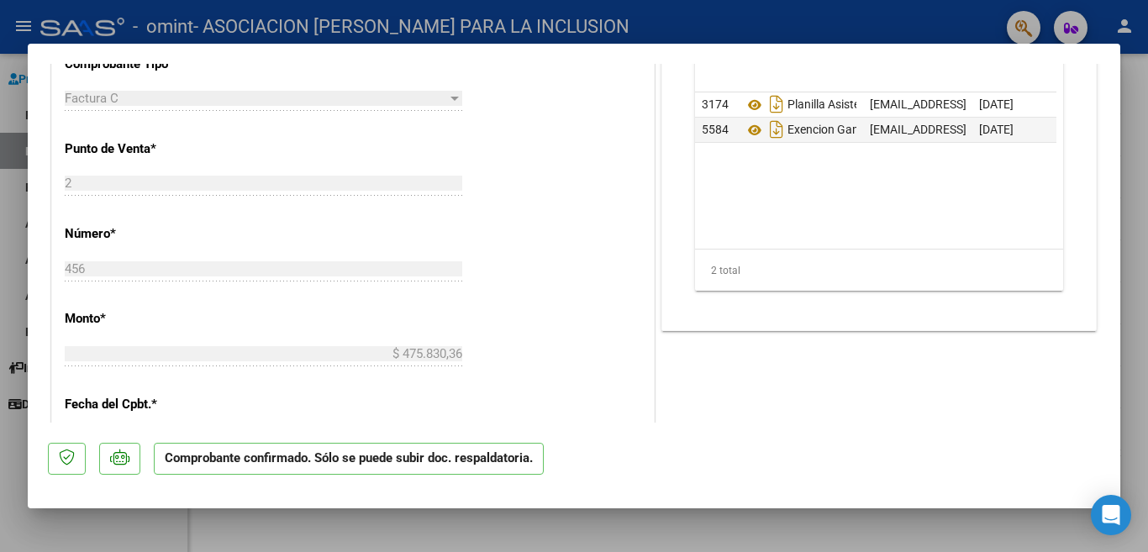
scroll to position [841, 0]
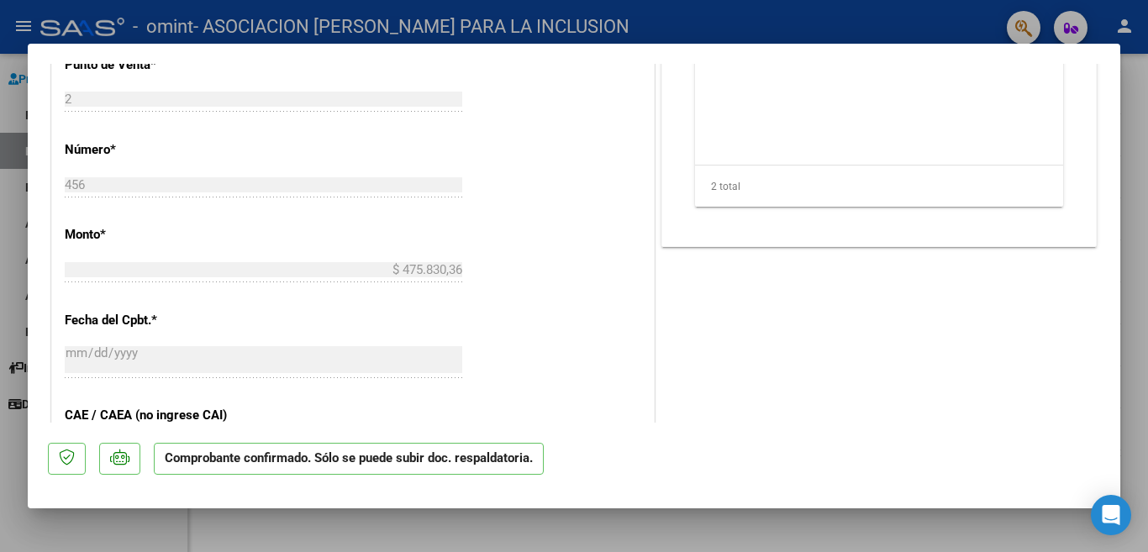
click at [9, 224] on div at bounding box center [574, 276] width 1148 height 552
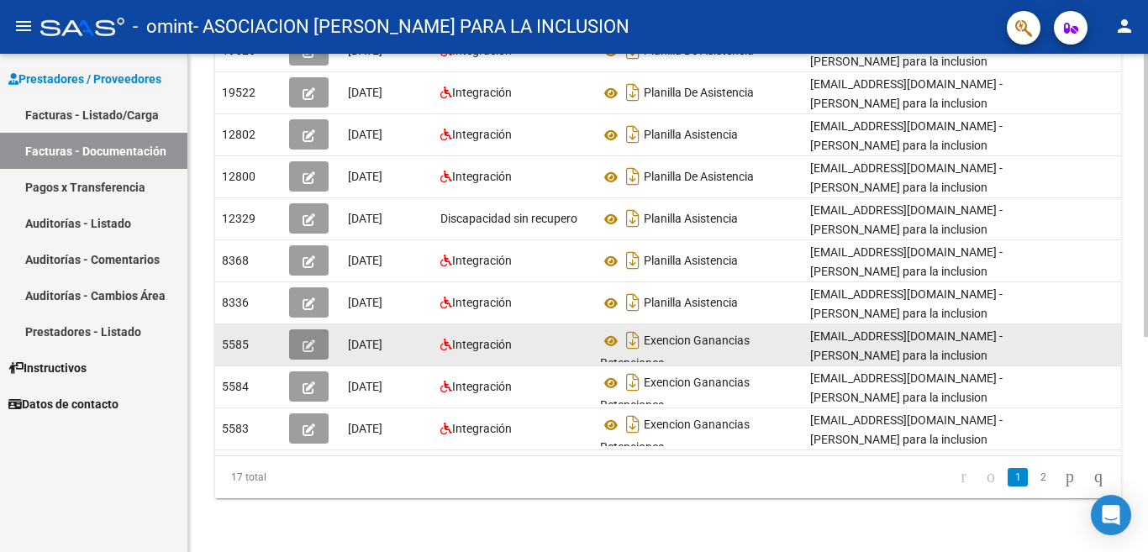
click at [309, 340] on icon "button" at bounding box center [309, 346] width 13 height 13
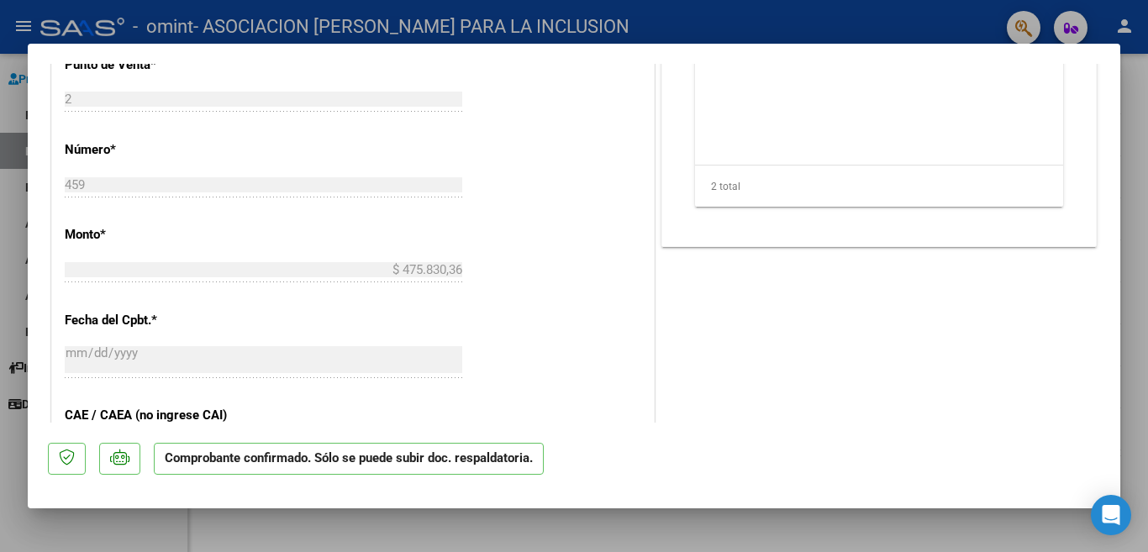
click at [9, 290] on div at bounding box center [574, 276] width 1148 height 552
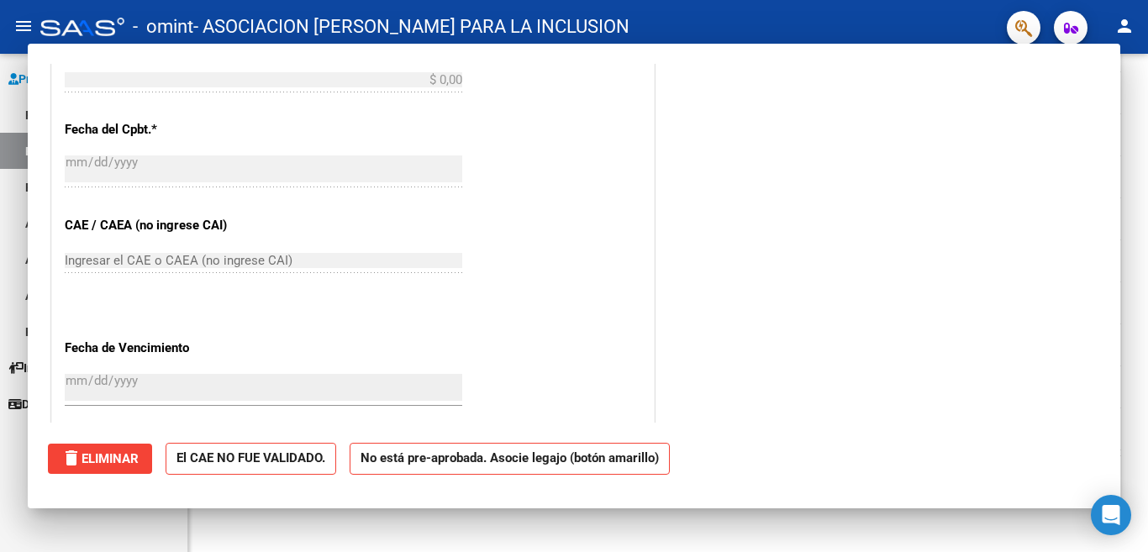
scroll to position [0, 0]
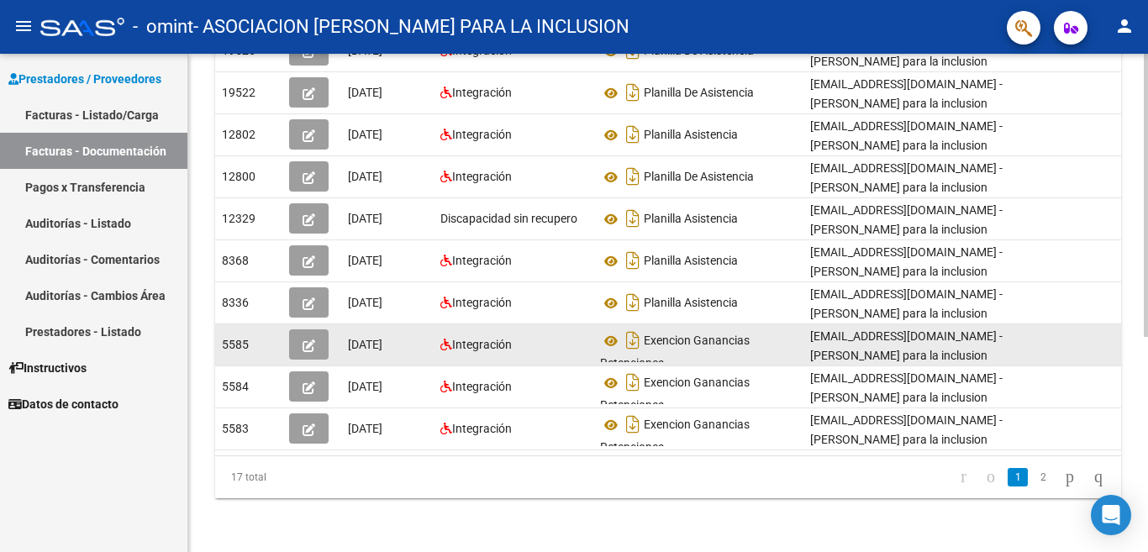
click at [300, 332] on button "button" at bounding box center [309, 345] width 40 height 30
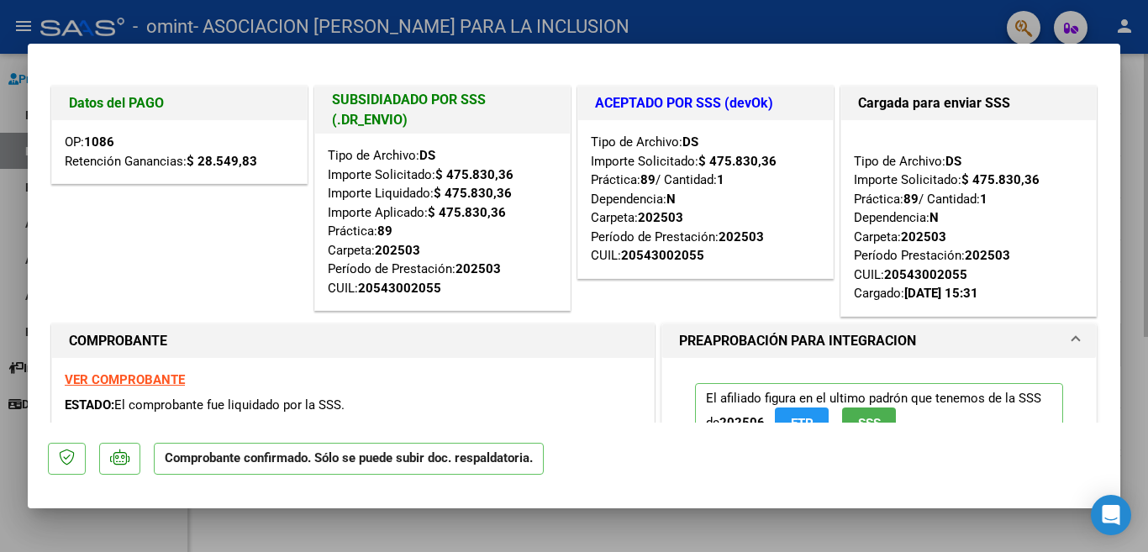
click at [298, 277] on div "Datos del PAGO OP: 1086 Retención Ganancias: $ 28.549,83" at bounding box center [179, 201] width 263 height 238
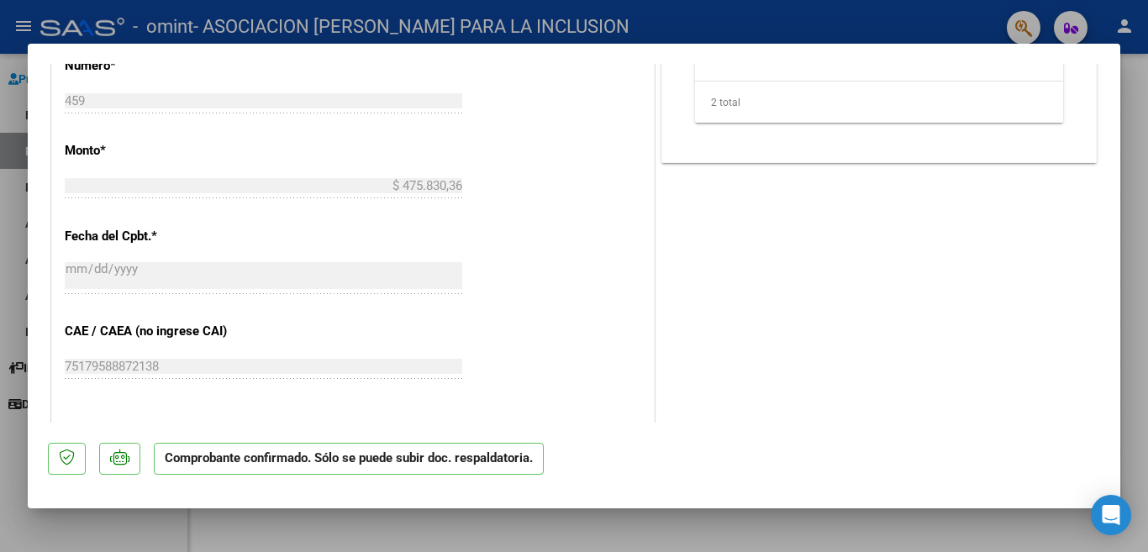
scroll to position [841, 0]
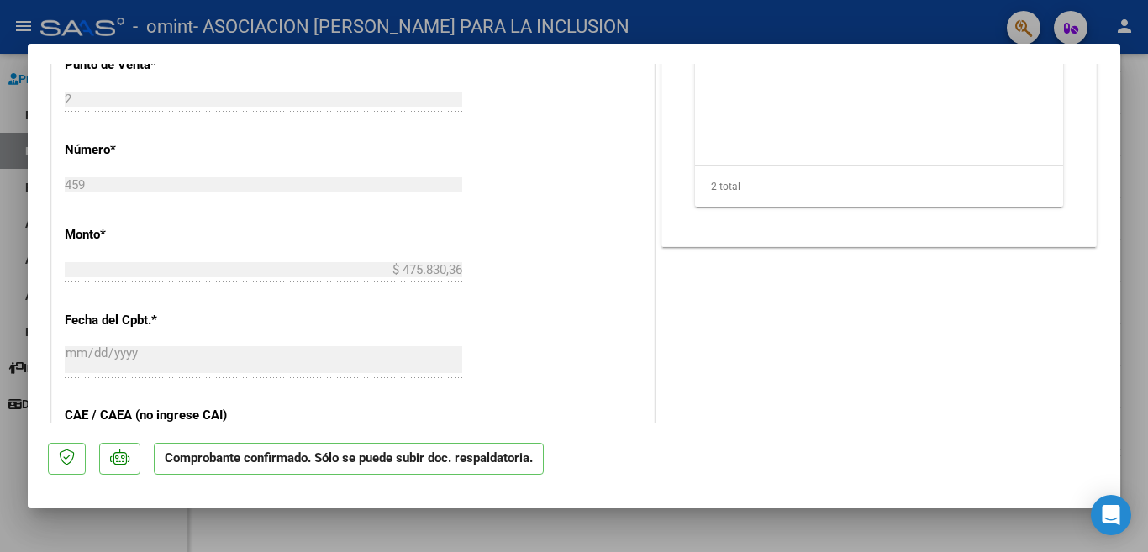
click at [14, 243] on div at bounding box center [574, 276] width 1148 height 552
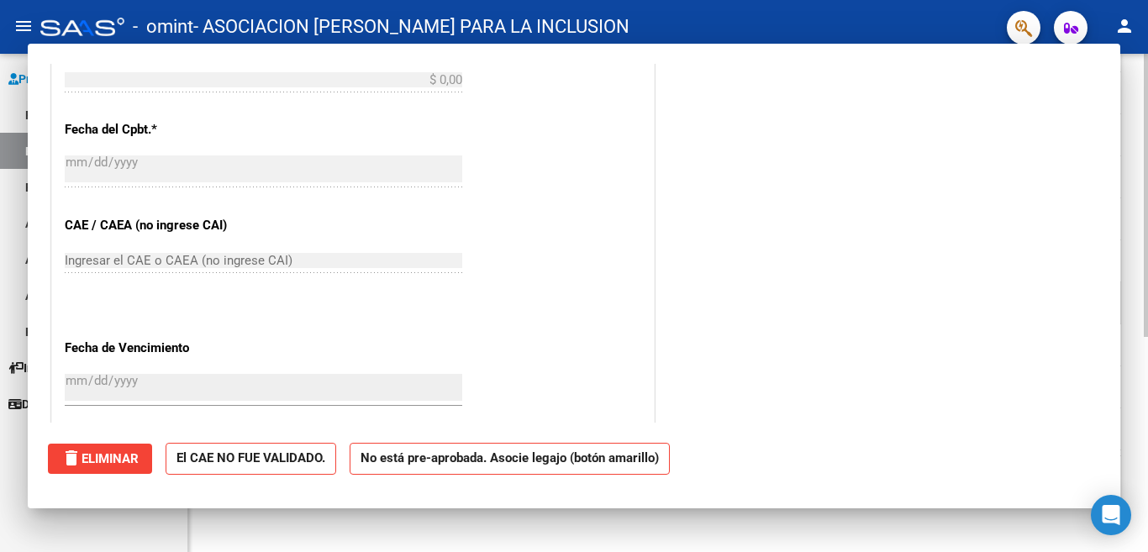
scroll to position [0, 0]
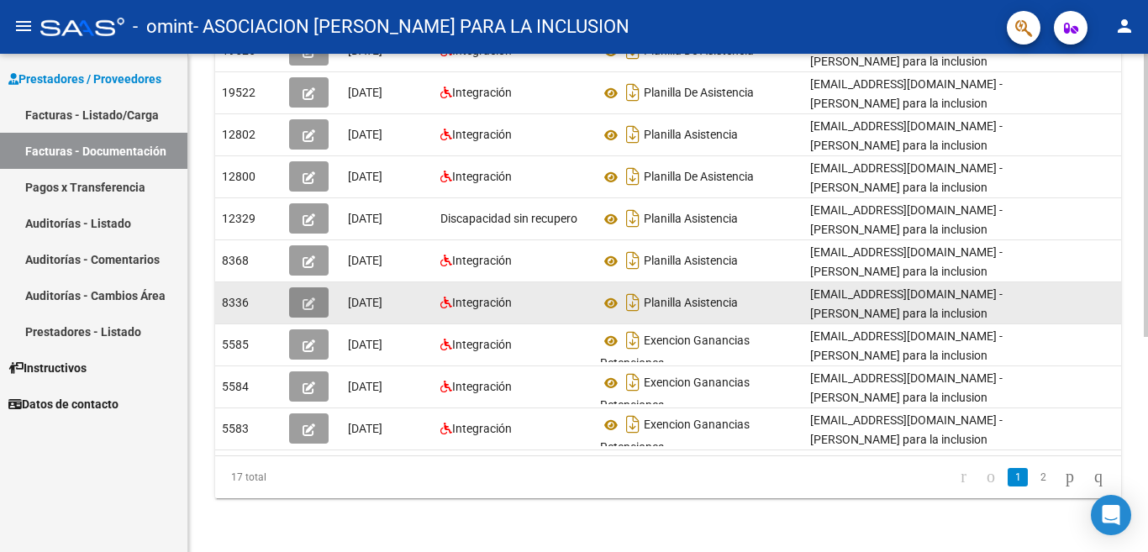
click at [301, 288] on button "button" at bounding box center [309, 303] width 40 height 30
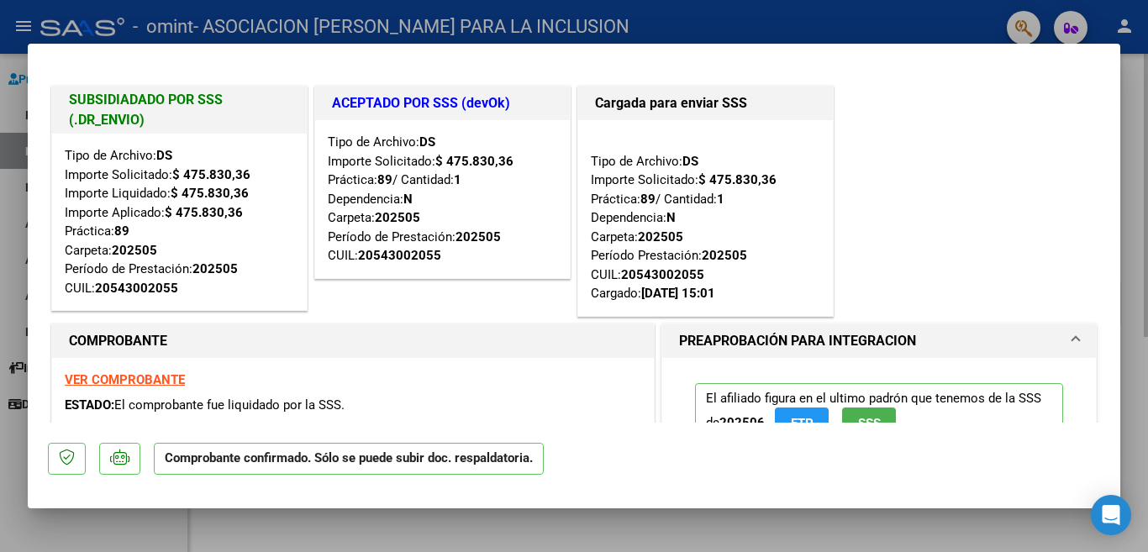
click at [301, 284] on div "Tipo de Archivo: DS Importe Solicitado: $ 475.830,36 Importe Liquidado: $ 475.8…" at bounding box center [179, 222] width 255 height 177
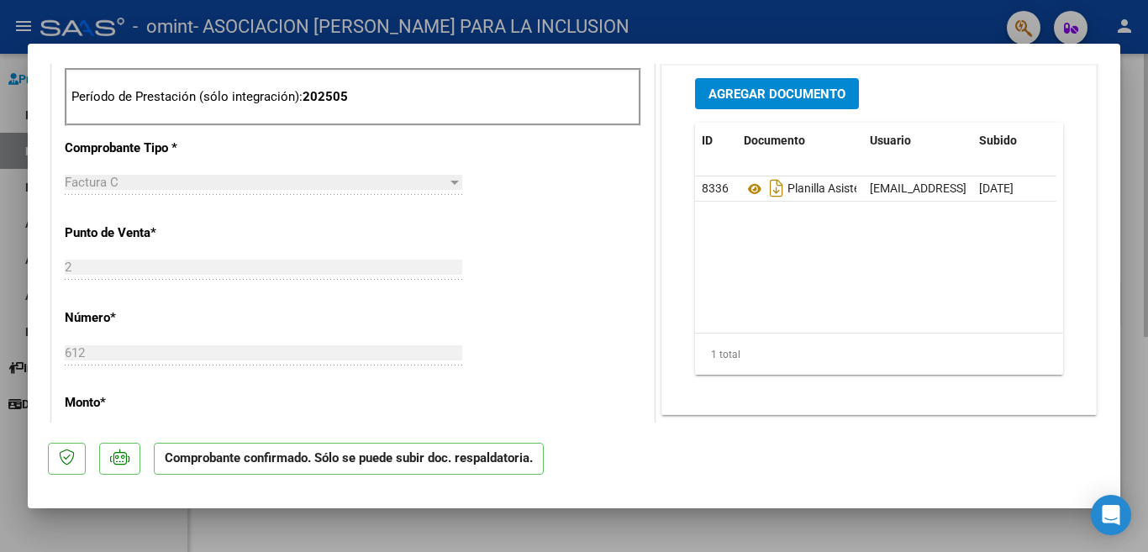
scroll to position [757, 0]
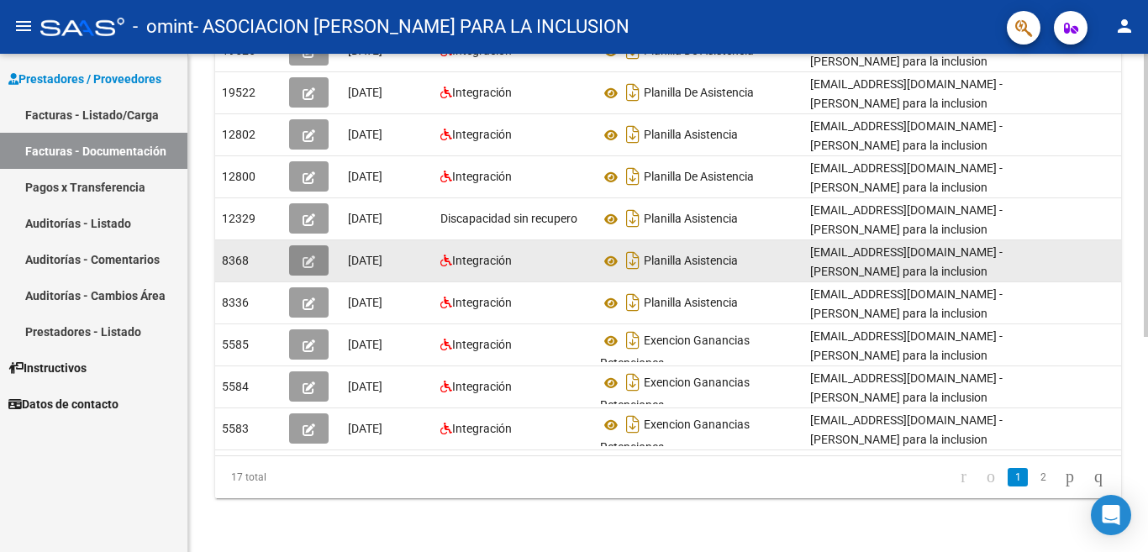
click at [309, 245] on button "button" at bounding box center [309, 260] width 40 height 30
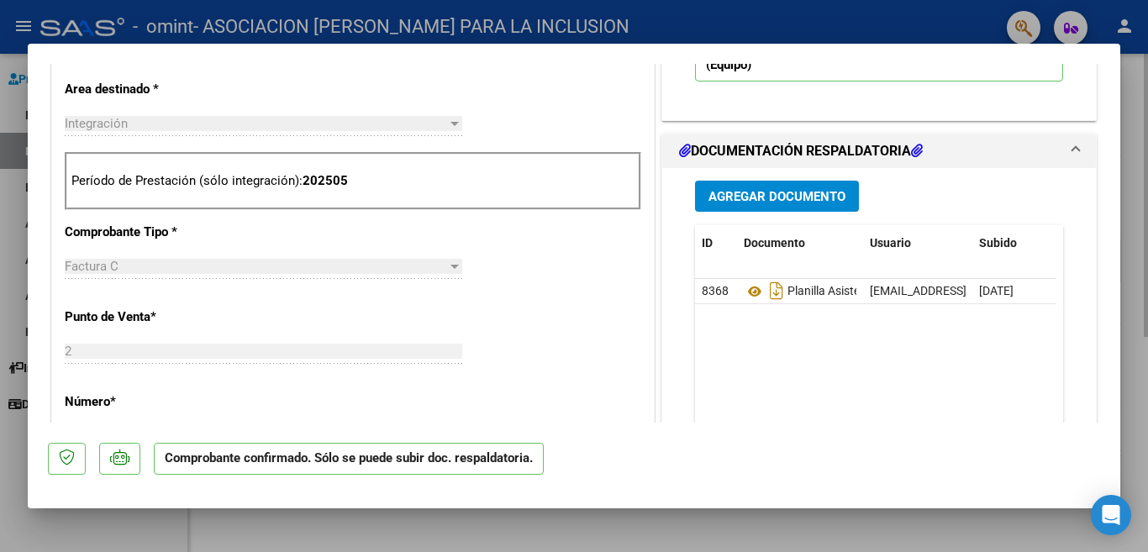
scroll to position [673, 0]
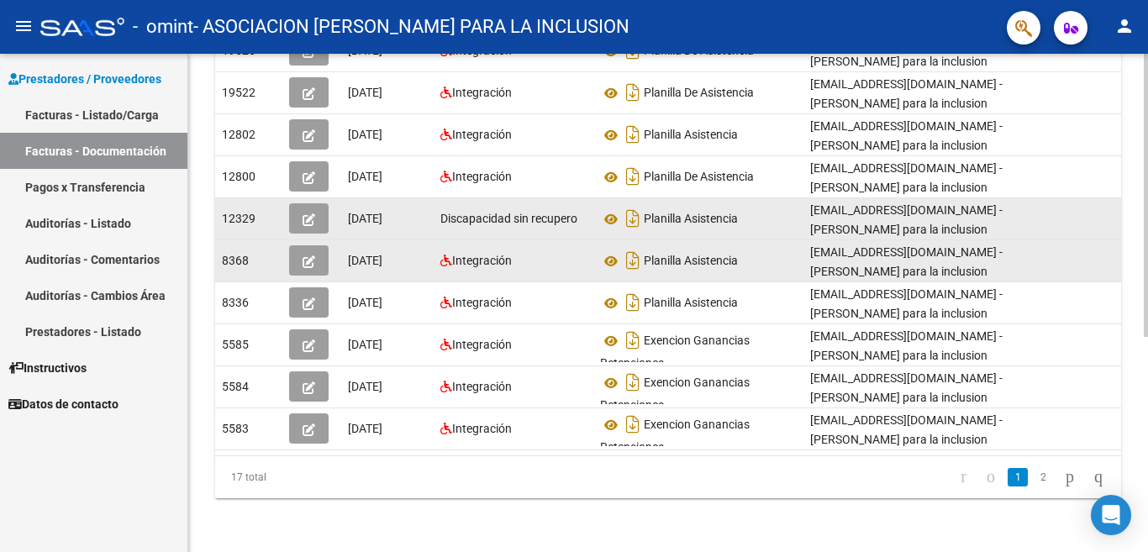
click at [309, 211] on span "button" at bounding box center [309, 218] width 13 height 15
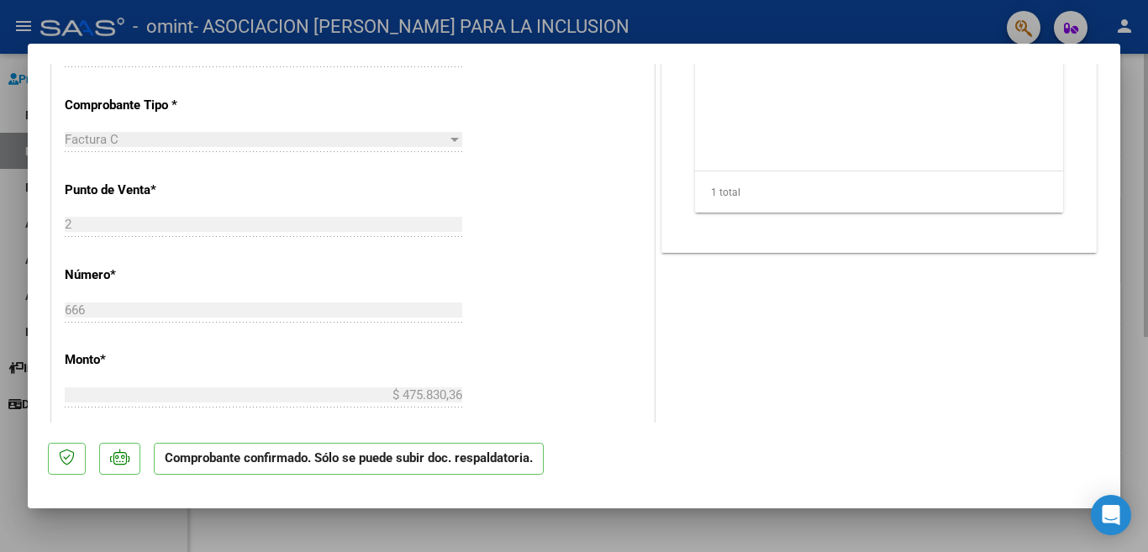
scroll to position [504, 0]
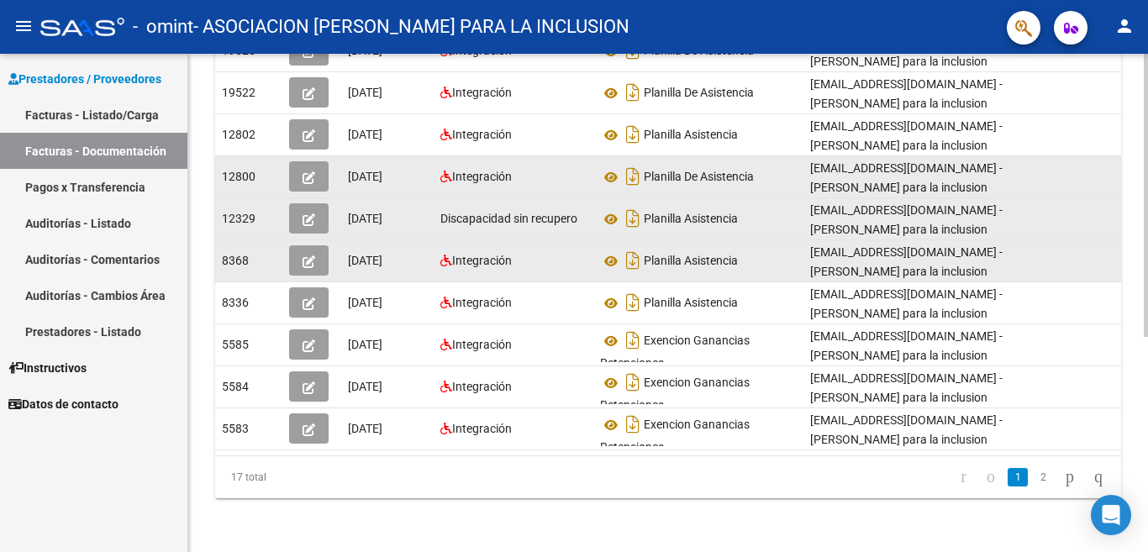
click at [310, 172] on icon "button" at bounding box center [309, 178] width 13 height 13
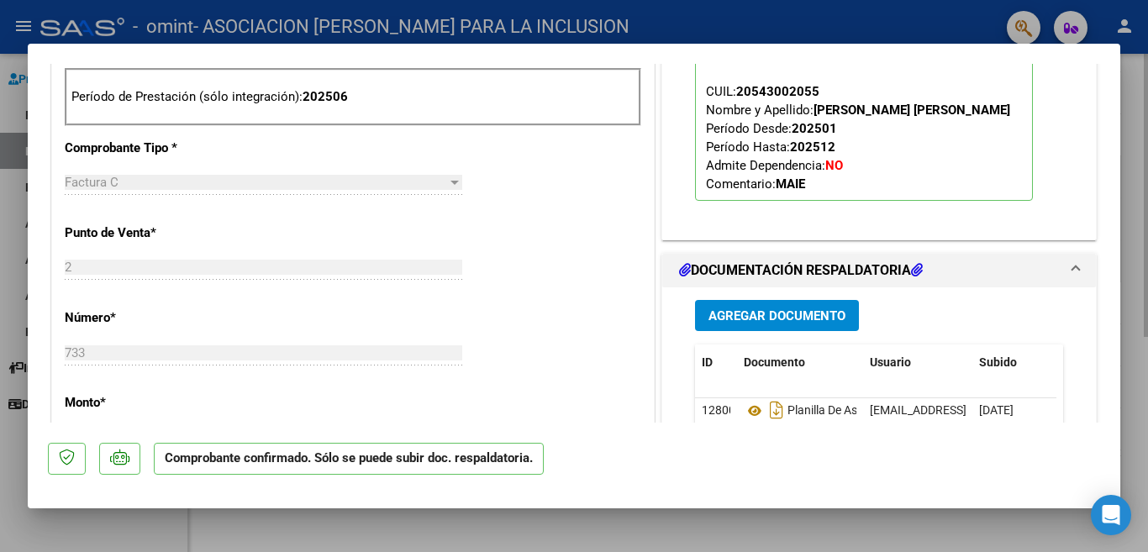
scroll to position [757, 0]
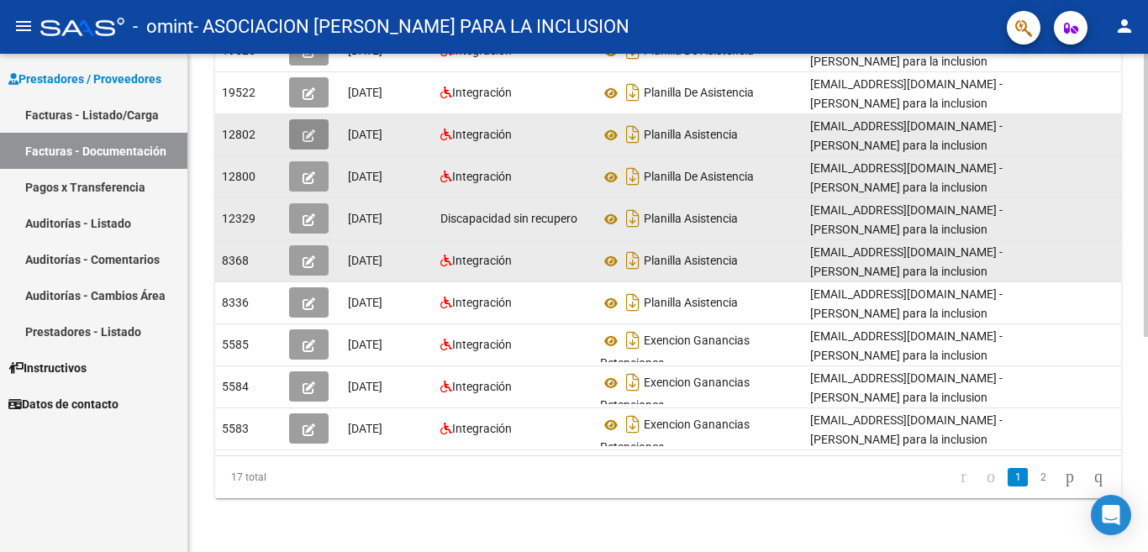
click at [309, 129] on icon "button" at bounding box center [309, 135] width 13 height 13
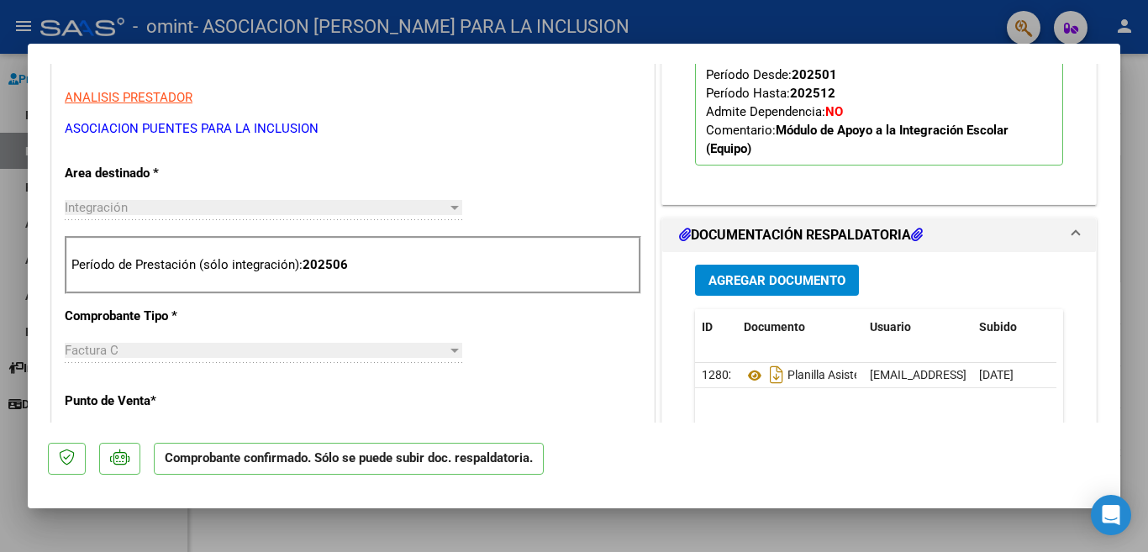
scroll to position [673, 0]
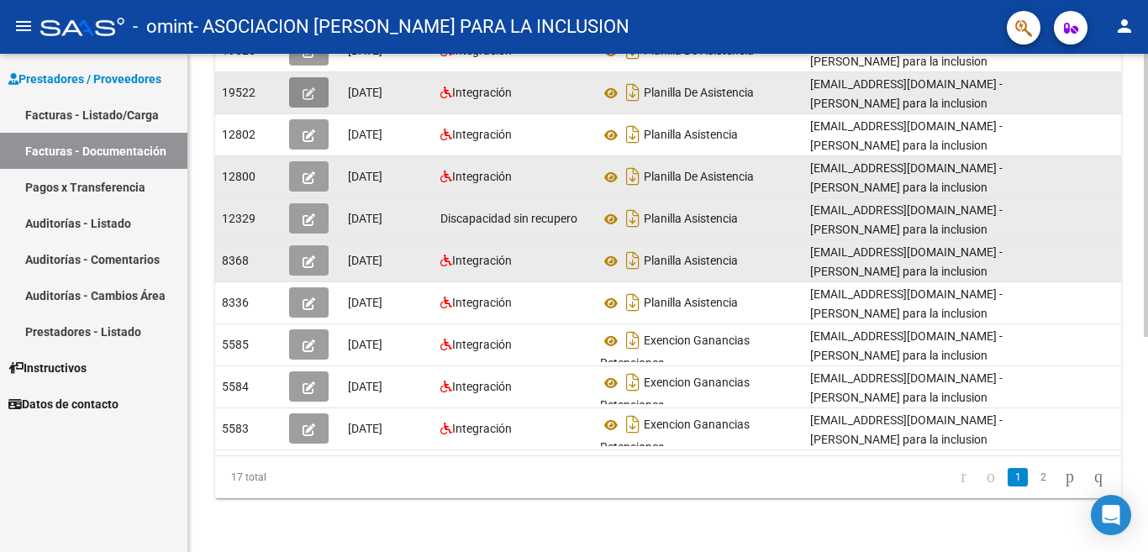
click at [304, 87] on icon "button" at bounding box center [309, 93] width 13 height 13
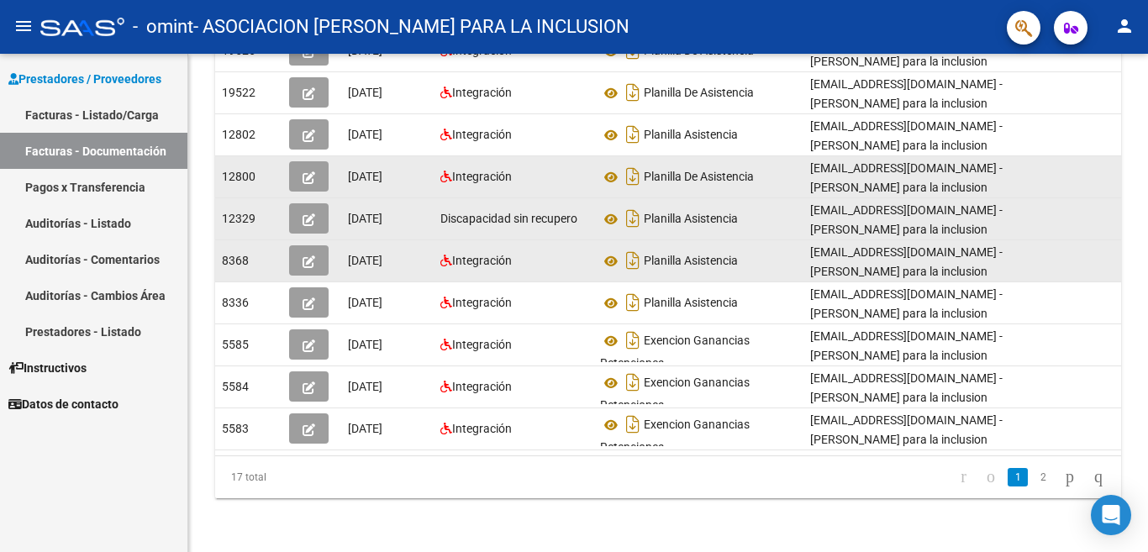
scroll to position [295, 0]
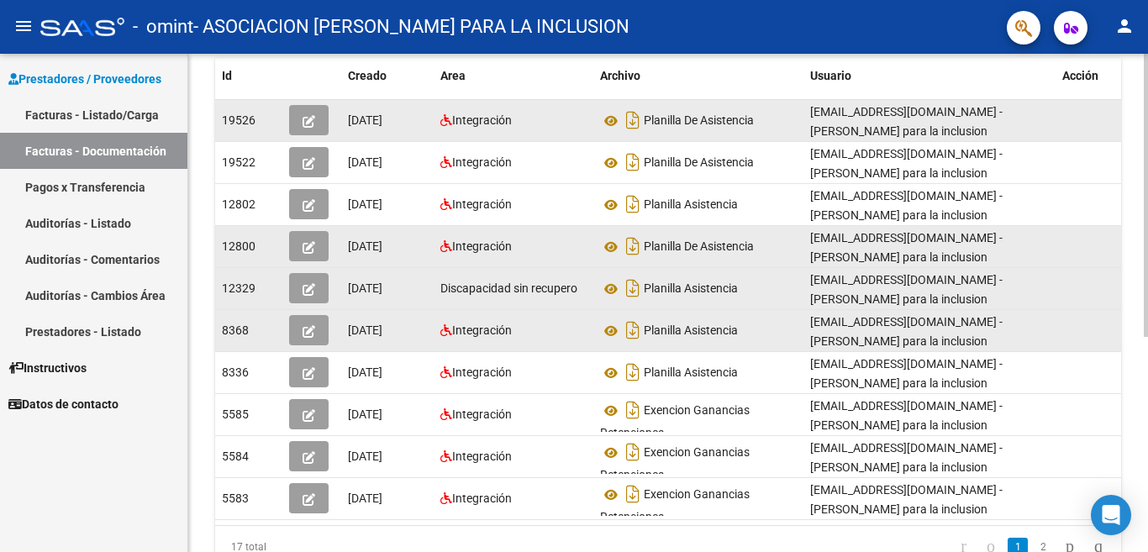
click at [307, 124] on icon "button" at bounding box center [309, 121] width 13 height 13
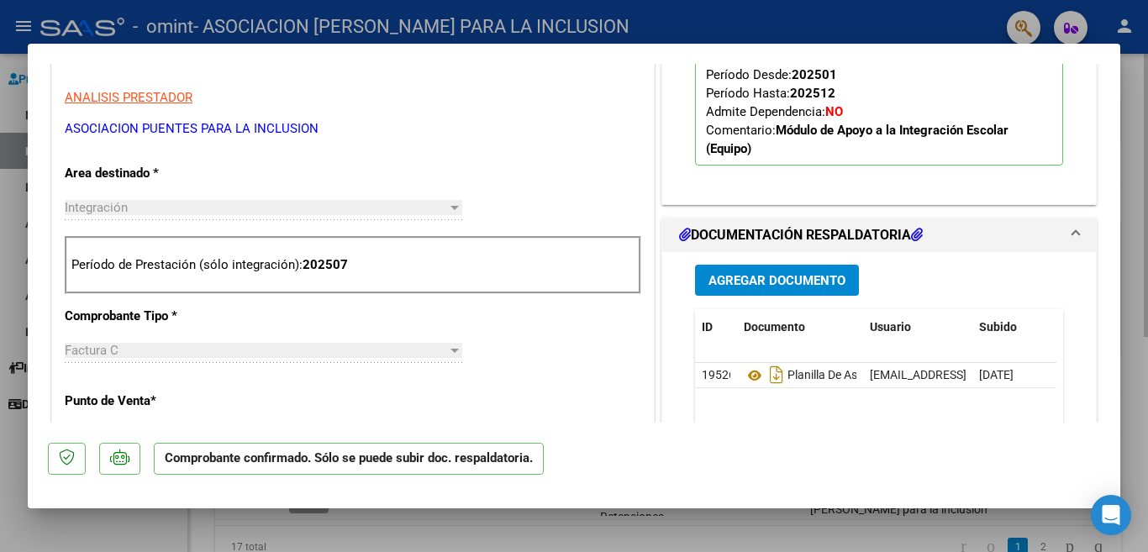
scroll to position [673, 0]
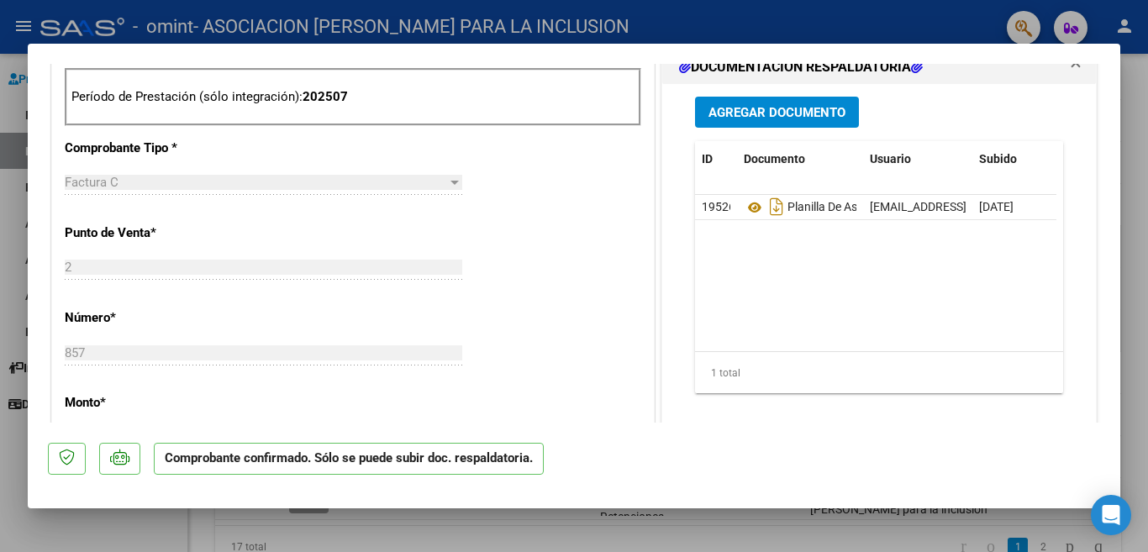
click at [13, 187] on div at bounding box center [574, 276] width 1148 height 552
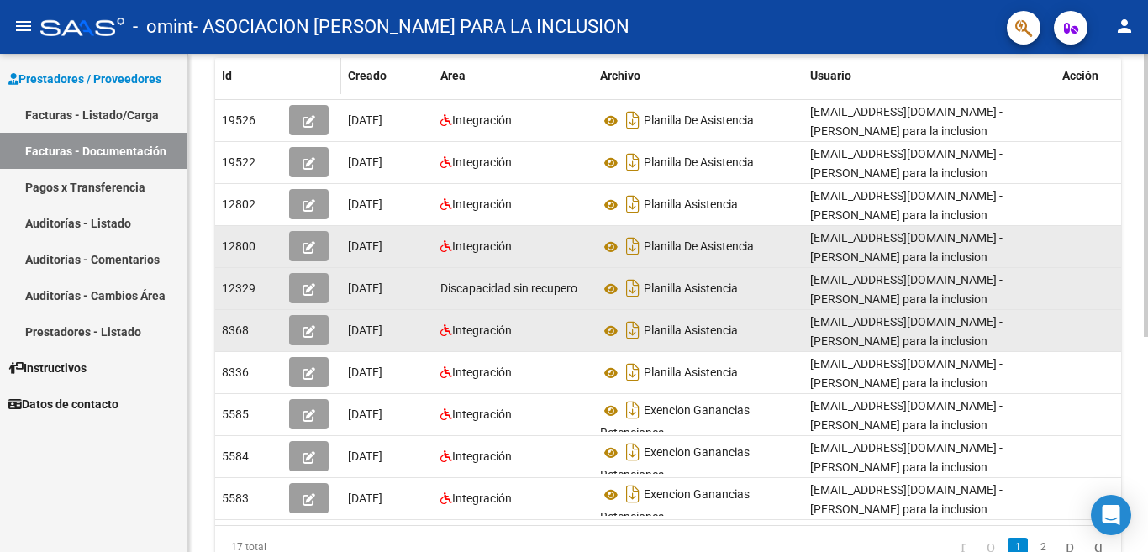
scroll to position [211, 0]
